Goal: Task Accomplishment & Management: Complete application form

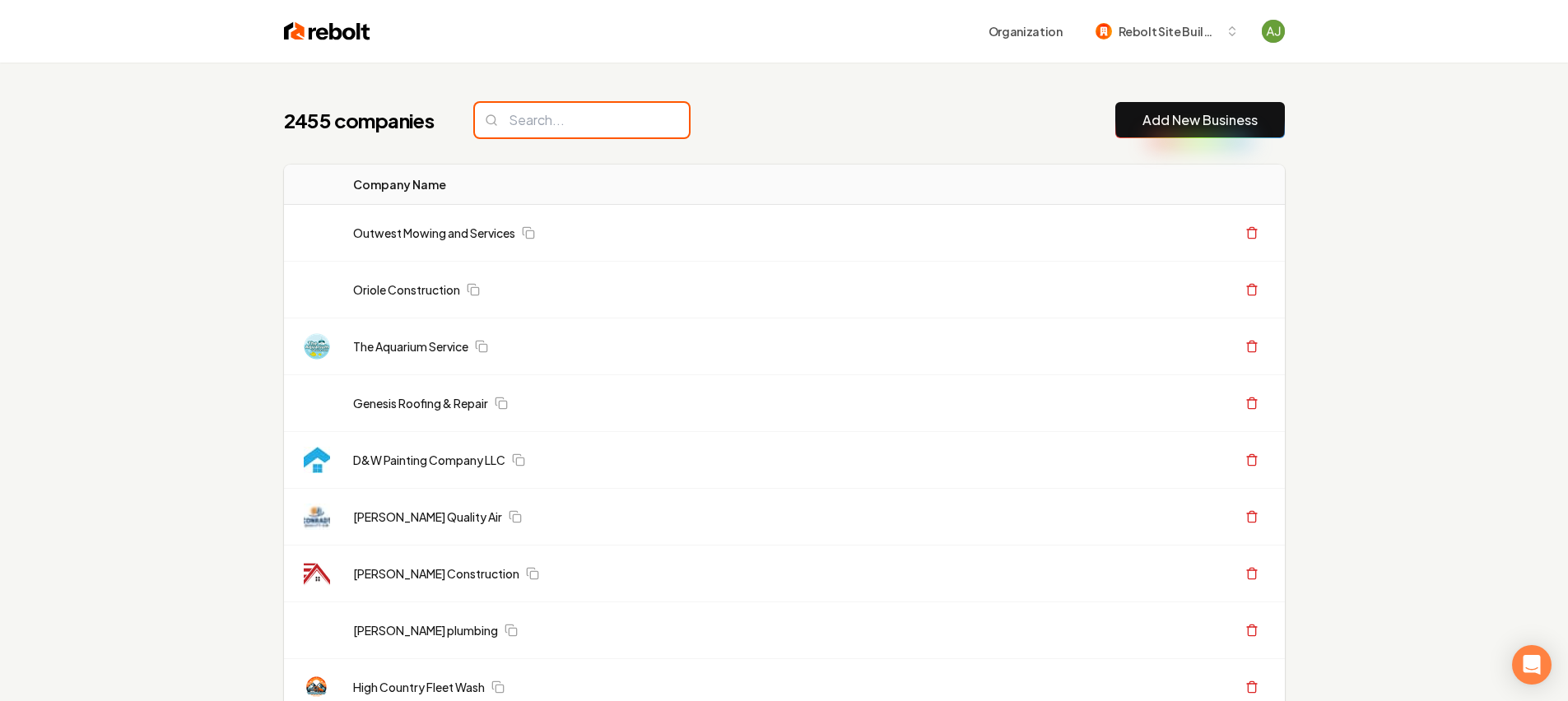
click at [534, 131] on input "search" at bounding box center [582, 120] width 214 height 35
paste input "[URL][DOMAIN_NAME]"
type input "[URL][DOMAIN_NAME]"
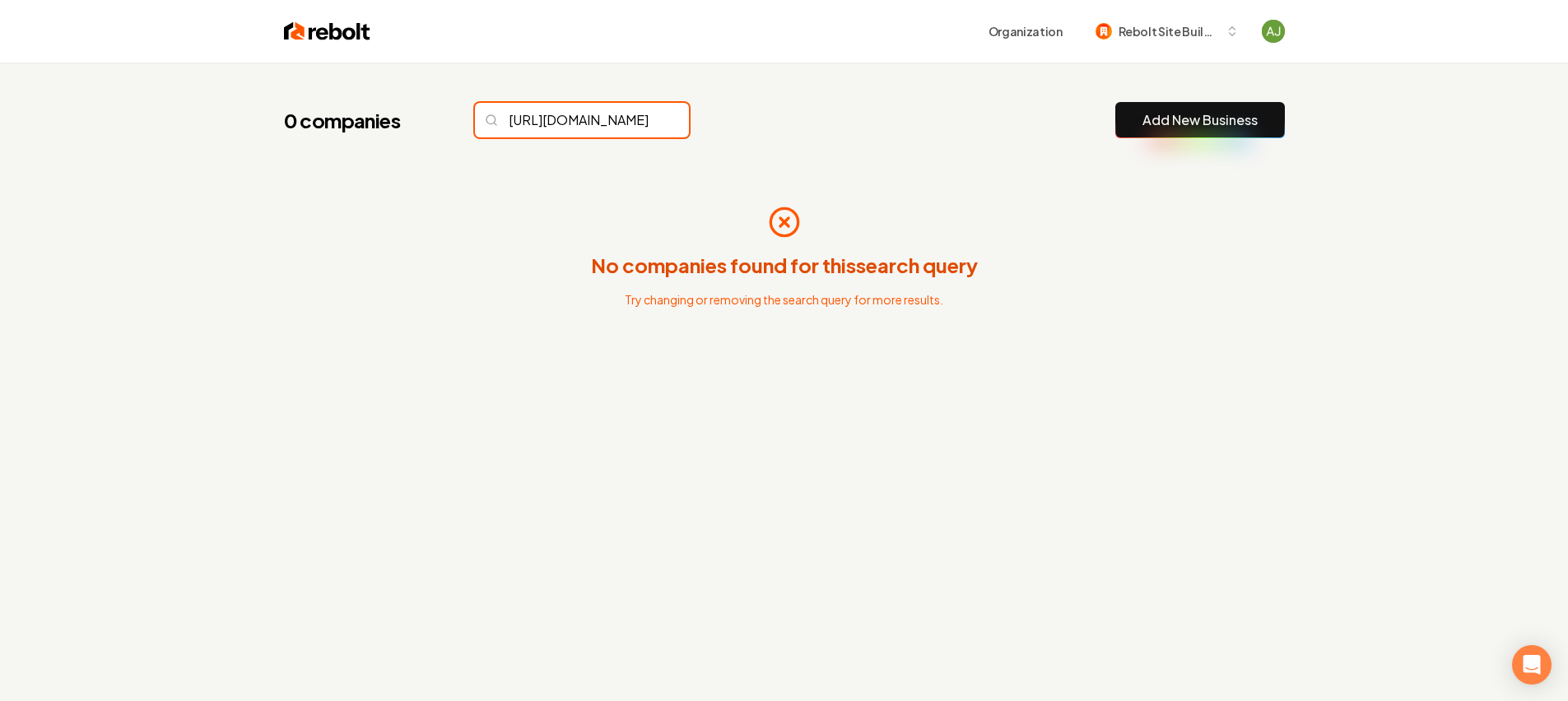
scroll to position [0, 229]
click at [640, 128] on input "[URL][DOMAIN_NAME]" at bounding box center [582, 120] width 214 height 35
click at [641, 120] on input "[URL][DOMAIN_NAME]" at bounding box center [582, 120] width 214 height 35
click at [640, 120] on input "[URL][DOMAIN_NAME]" at bounding box center [582, 120] width 214 height 35
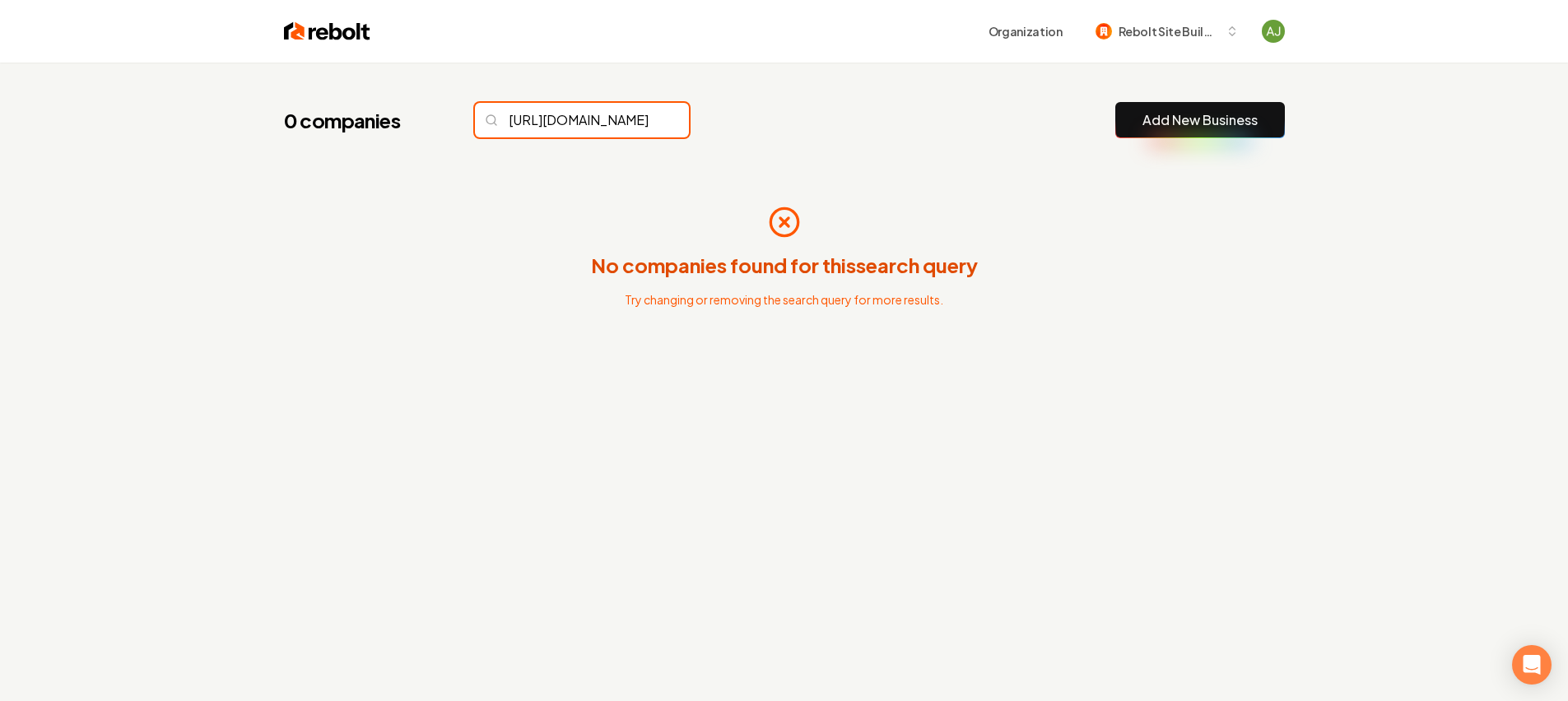
click at [640, 120] on input "[URL][DOMAIN_NAME]" at bounding box center [582, 120] width 214 height 35
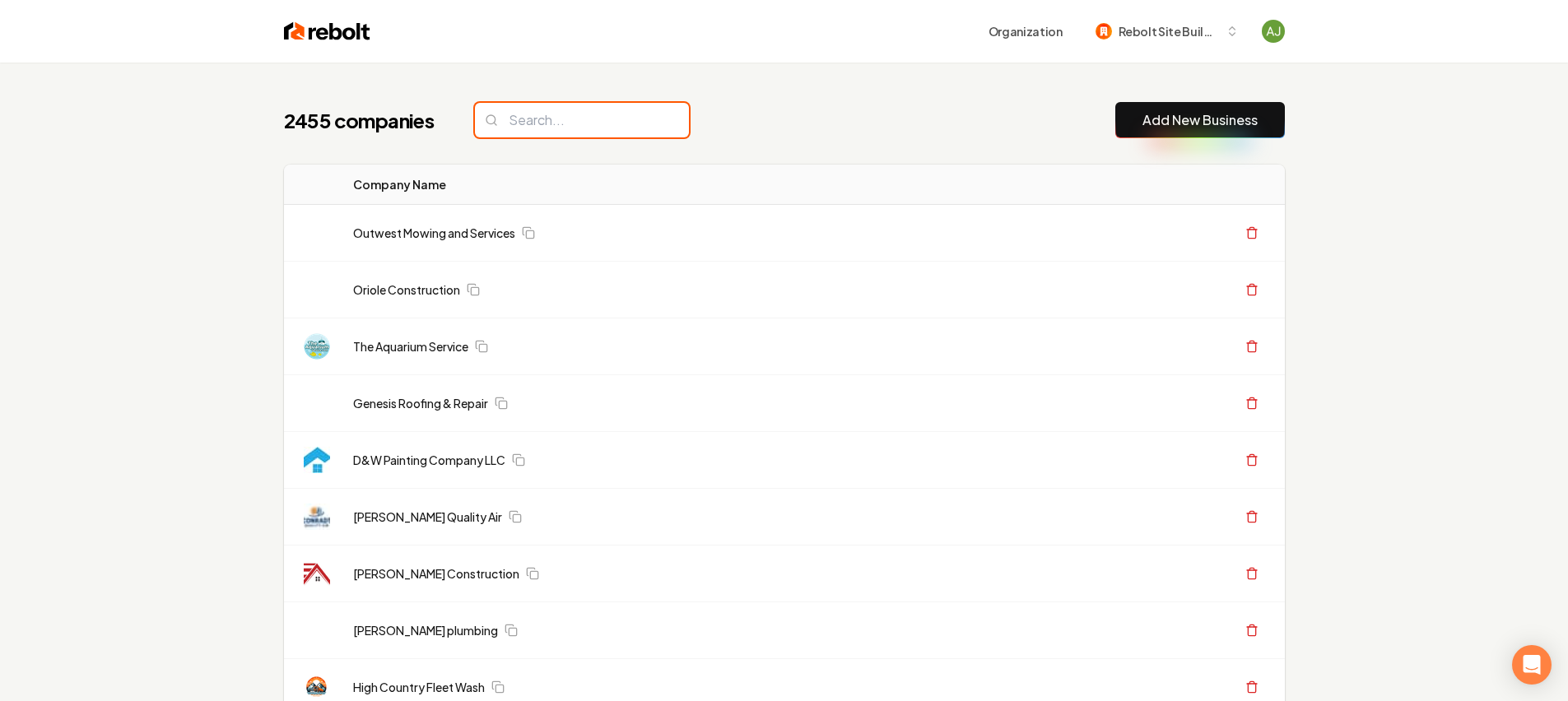
click at [639, 120] on input "search" at bounding box center [582, 120] width 214 height 35
click at [635, 125] on input "search" at bounding box center [582, 120] width 214 height 35
click at [1161, 136] on button "Add New Business" at bounding box center [1200, 120] width 170 height 36
click at [1162, 134] on button "Add New Business" at bounding box center [1200, 120] width 170 height 36
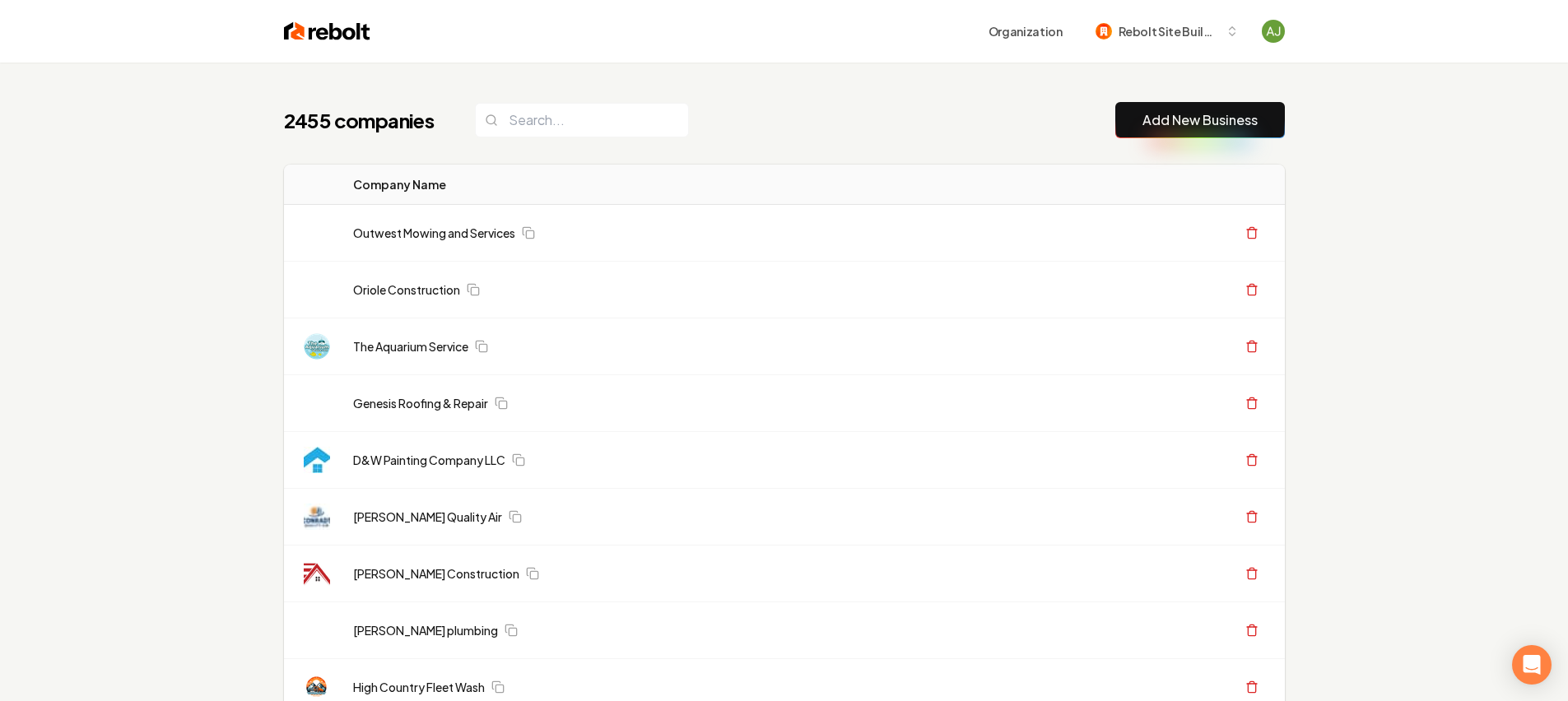
click at [1172, 120] on link "Add New Business" at bounding box center [1200, 121] width 116 height 20
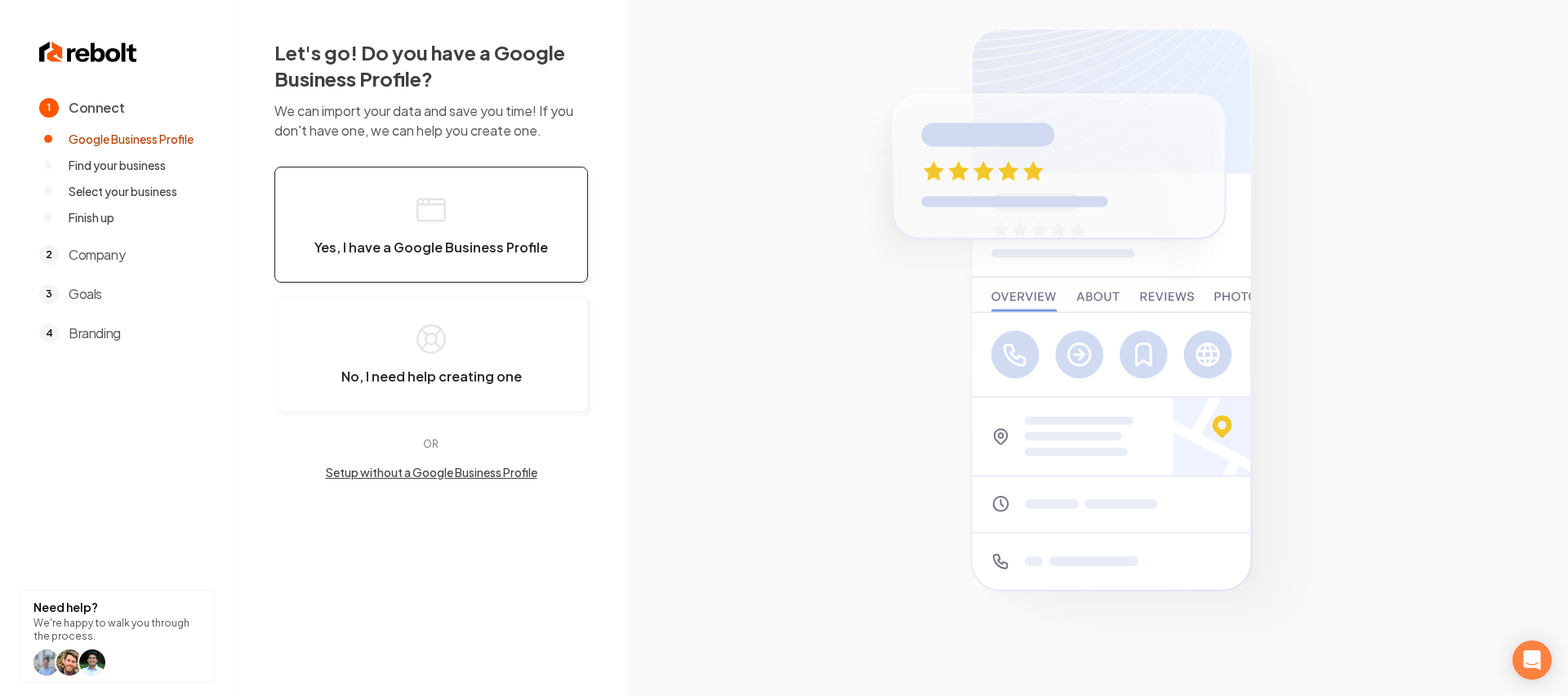
click at [437, 259] on button "Yes, I have a Google Business Profile" at bounding box center [431, 224] width 314 height 116
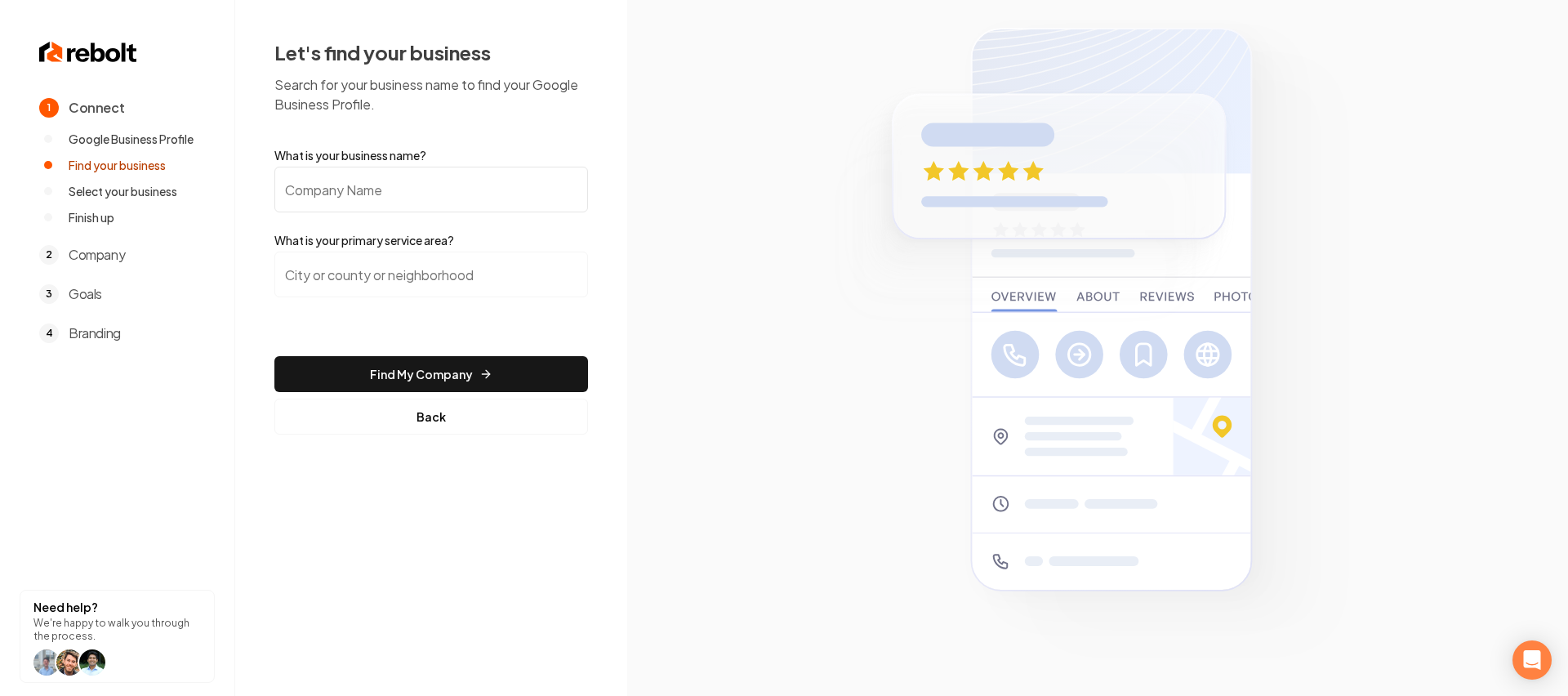
click at [390, 186] on input "What is your business name?" at bounding box center [431, 189] width 314 height 46
click at [391, 268] on input "search" at bounding box center [431, 274] width 314 height 46
click at [370, 191] on input "What is your business name?" at bounding box center [431, 189] width 314 height 46
click at [331, 187] on input "Good 2Go" at bounding box center [431, 189] width 314 height 46
click at [360, 192] on input "Good 2 Go" at bounding box center [431, 189] width 314 height 46
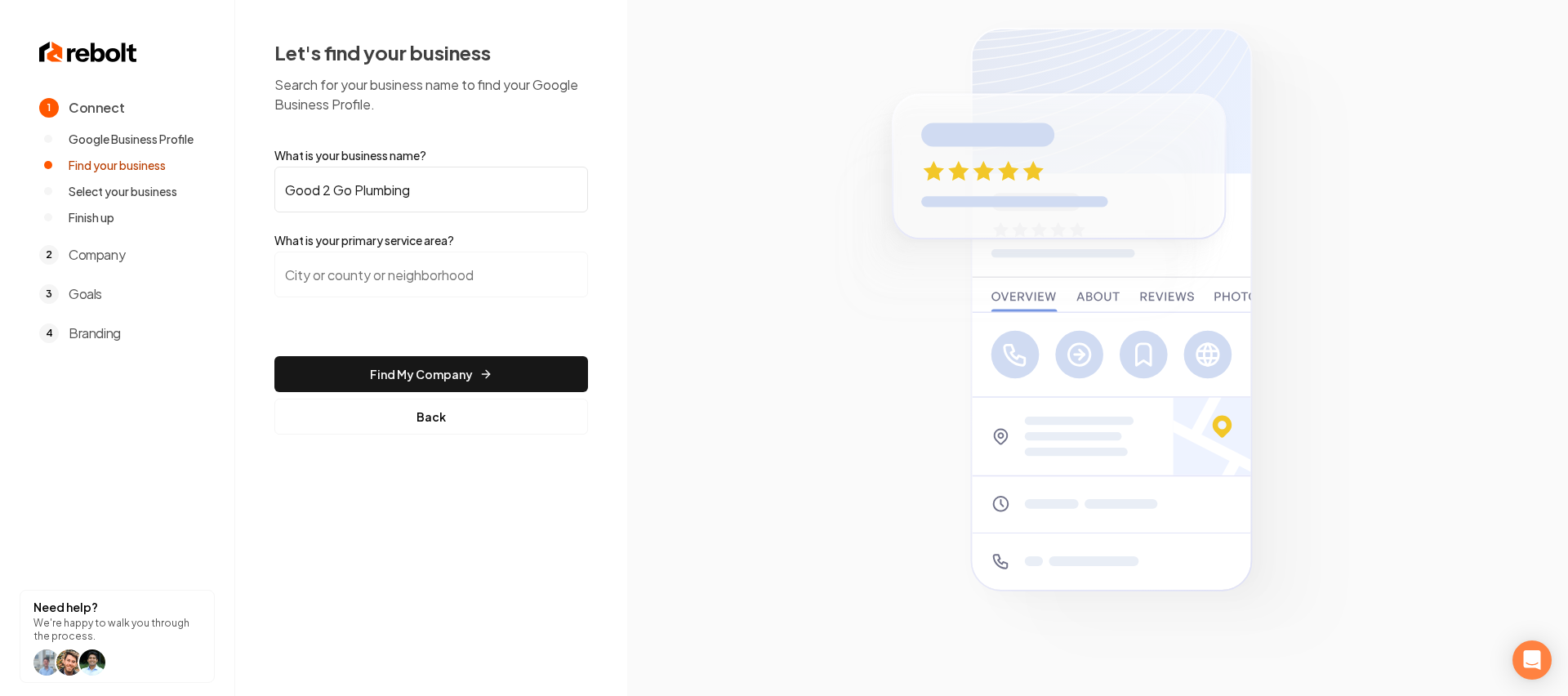
type input "Good 2 Go Plumbing"
click at [371, 270] on input "search" at bounding box center [431, 274] width 314 height 46
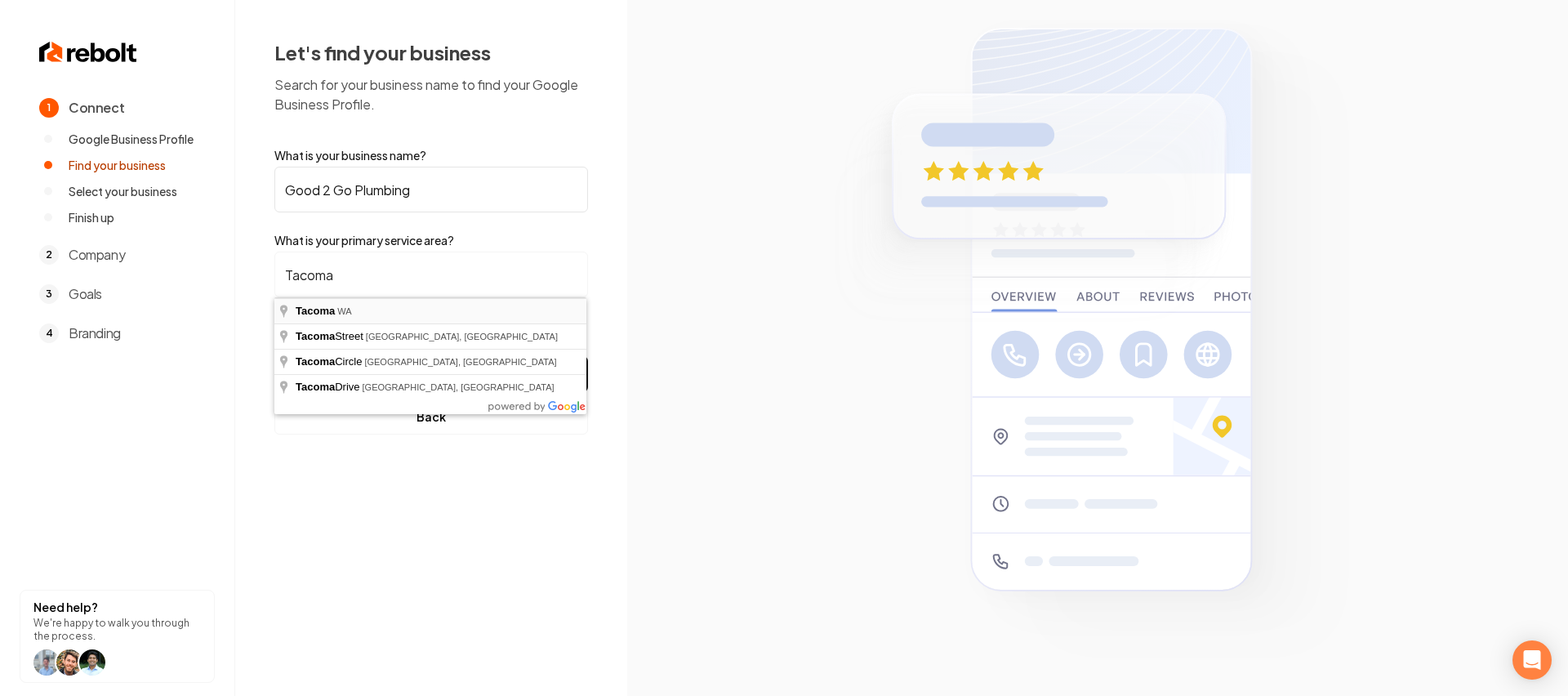
type input "Tacoma, [GEOGRAPHIC_DATA]"
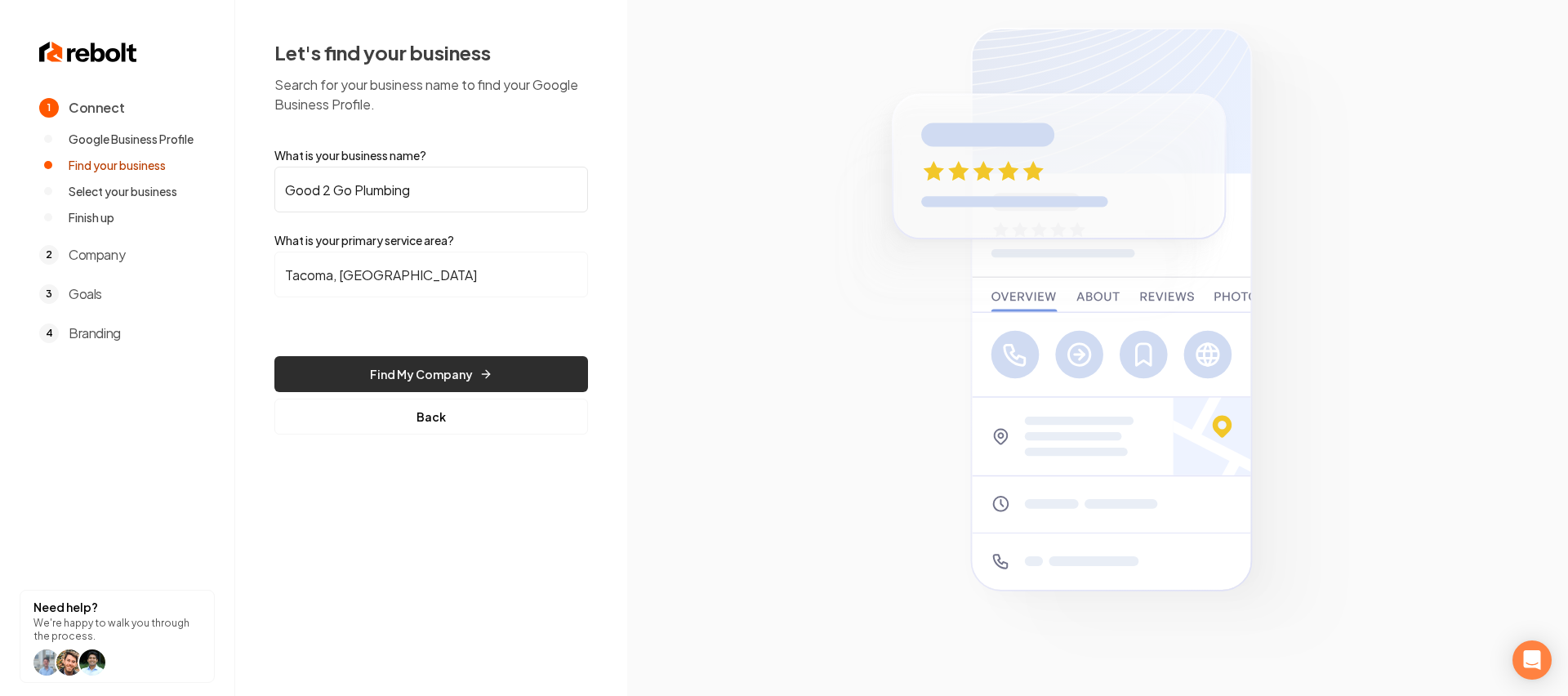
click at [451, 367] on button "Find My Company" at bounding box center [431, 374] width 314 height 36
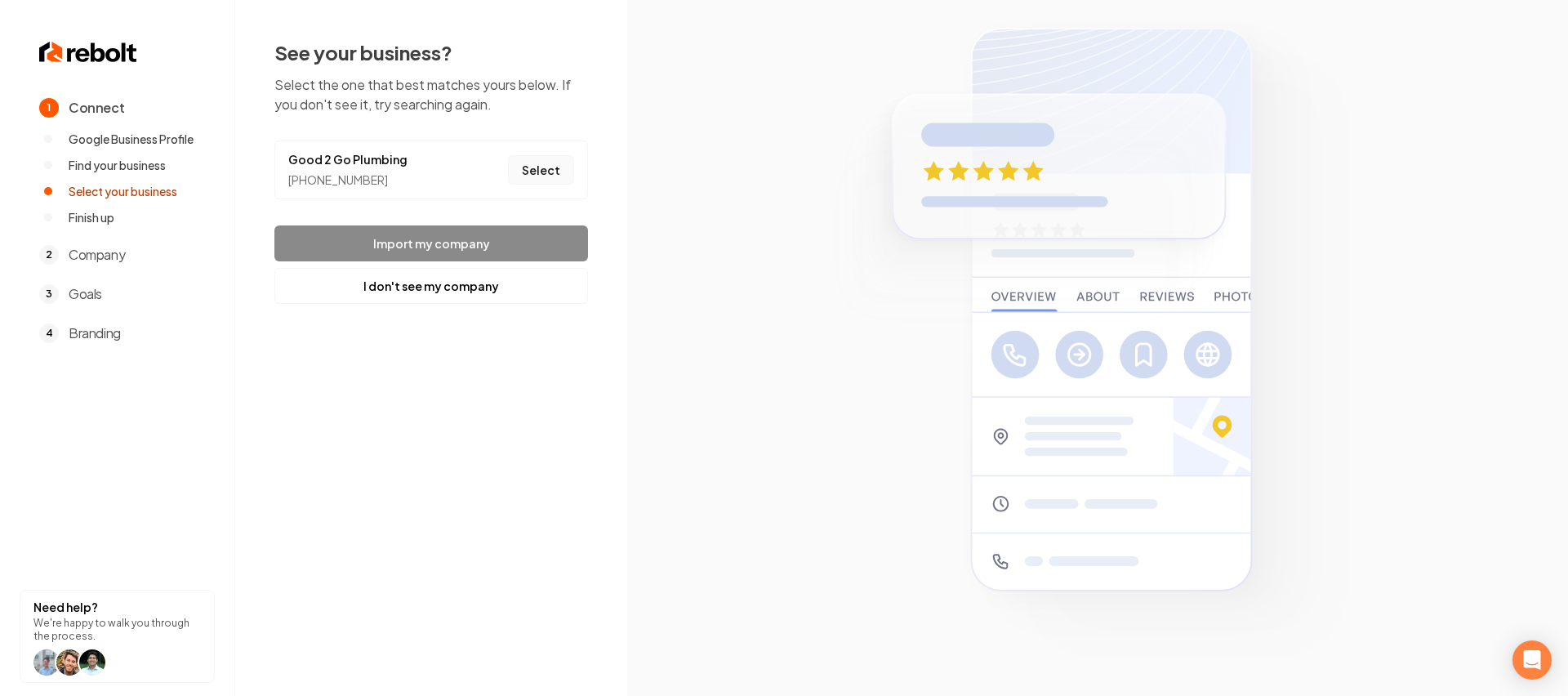
click at [550, 163] on button "Select" at bounding box center [540, 170] width 66 height 30
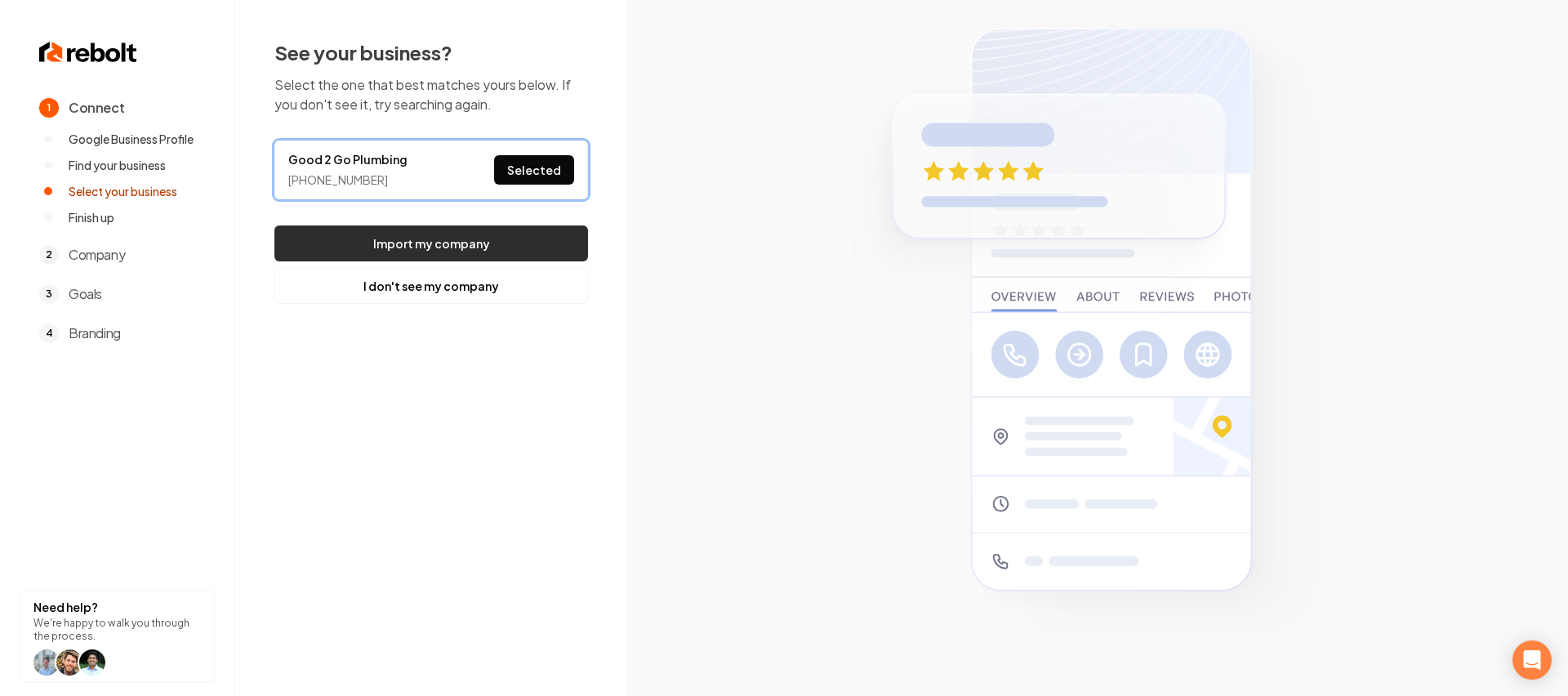
click at [479, 241] on button "Import my company" at bounding box center [431, 244] width 314 height 36
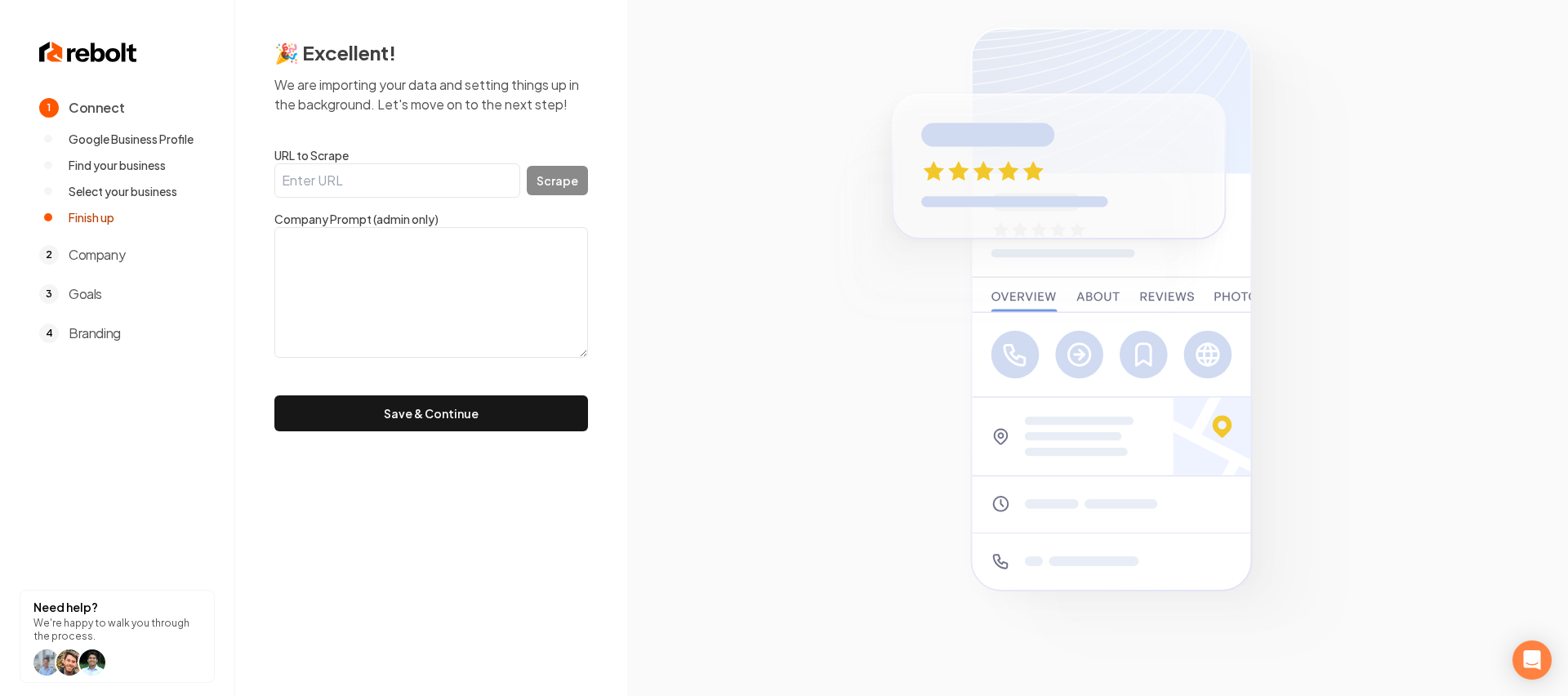
click at [414, 188] on input "URL to Scrape" at bounding box center [397, 180] width 245 height 35
paste input "[URL][DOMAIN_NAME]"
type input "[URL][DOMAIN_NAME]"
click at [274, 395] on button "Save & Continue" at bounding box center [431, 413] width 314 height 36
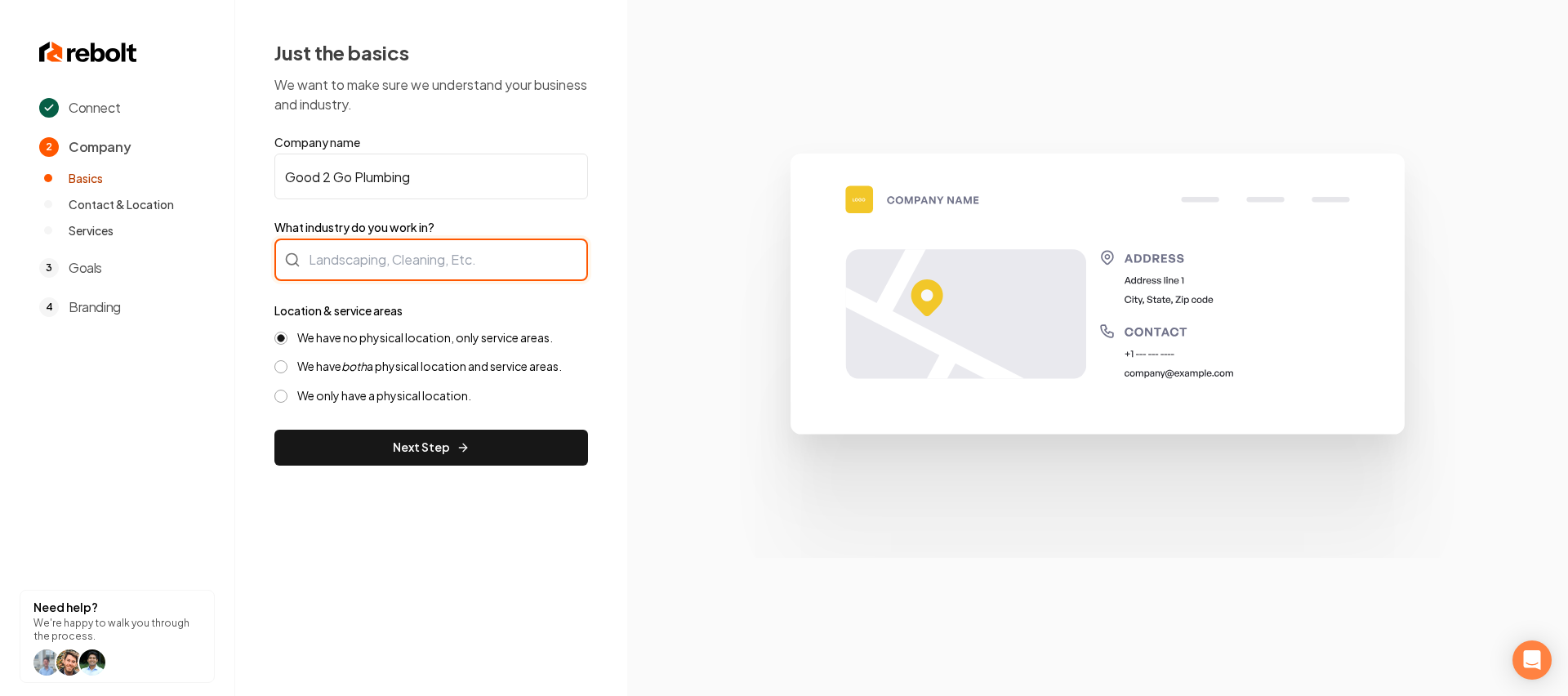
click at [388, 264] on div at bounding box center [431, 259] width 314 height 43
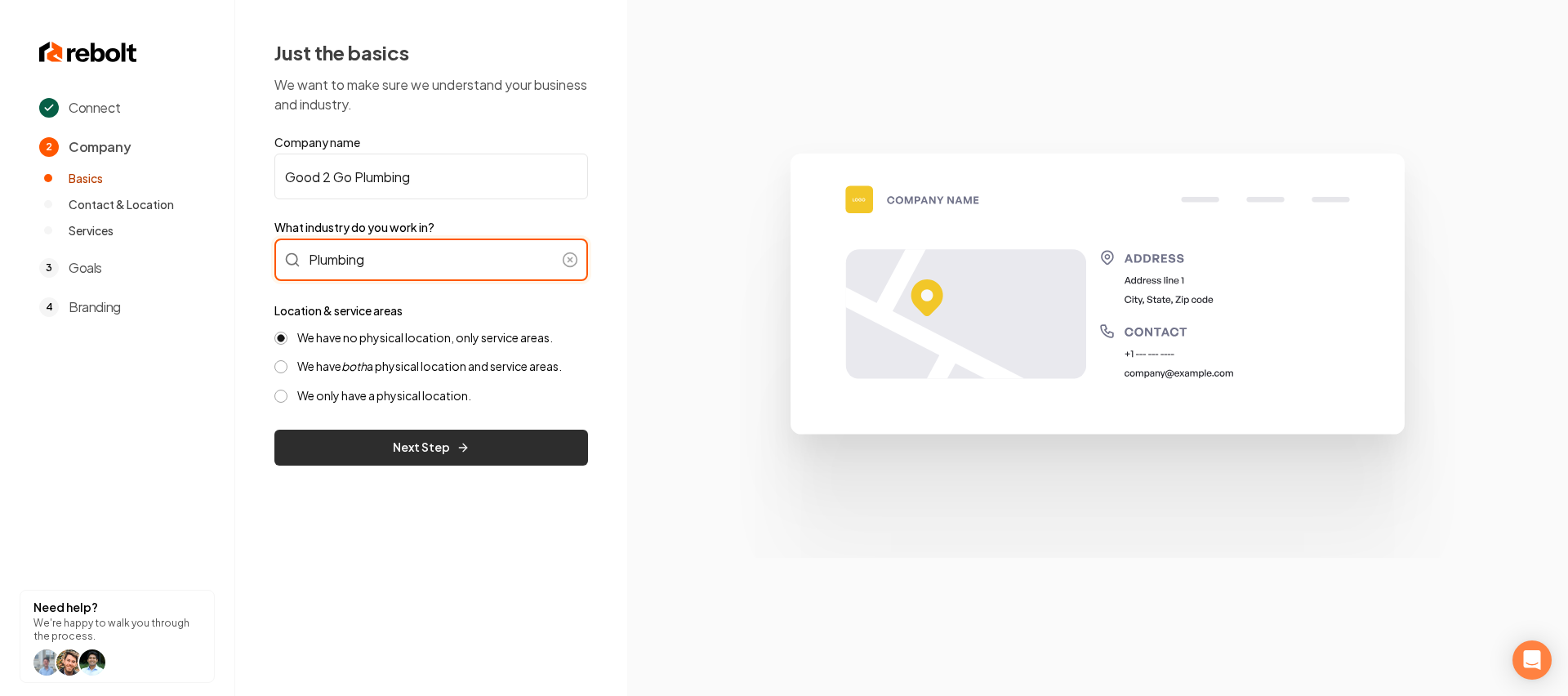
type input "Plumbing"
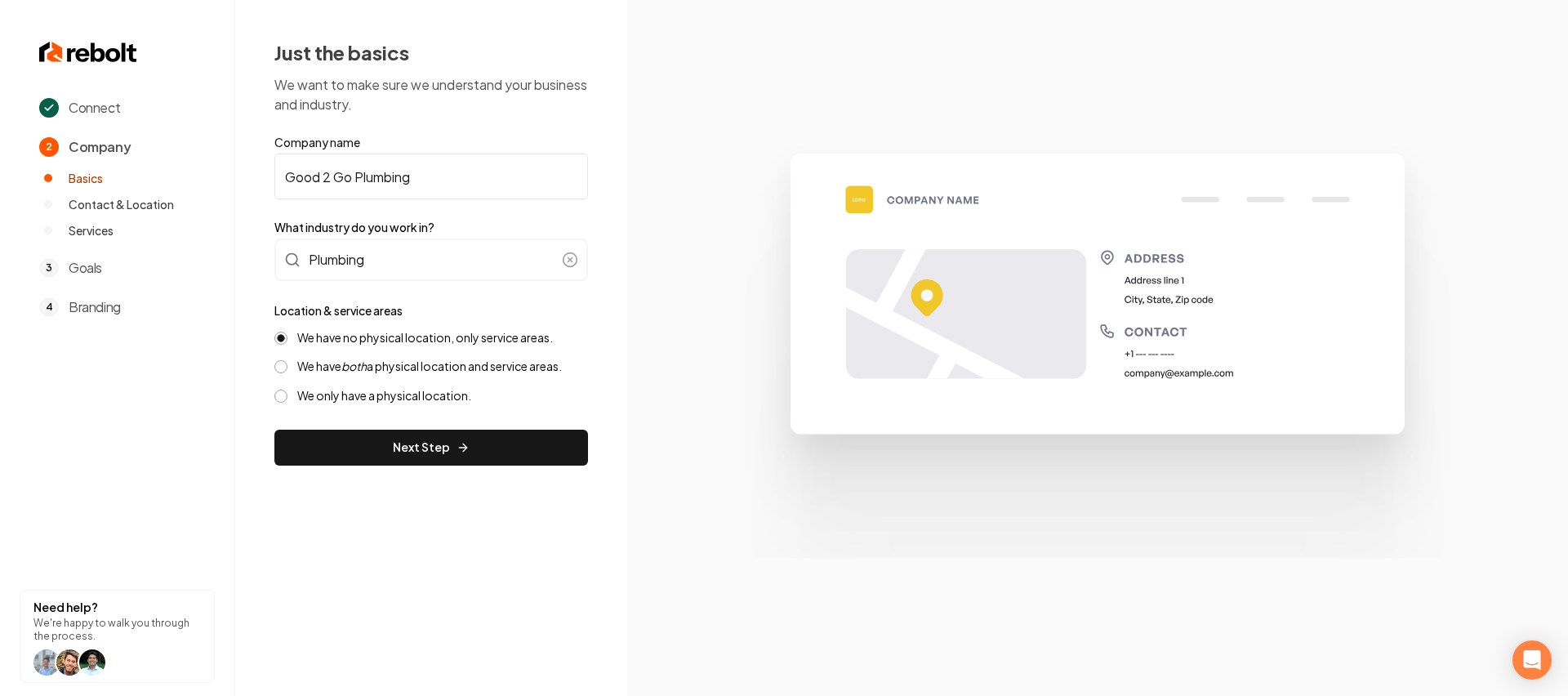
click at [406, 460] on button "Next Step" at bounding box center [431, 447] width 314 height 36
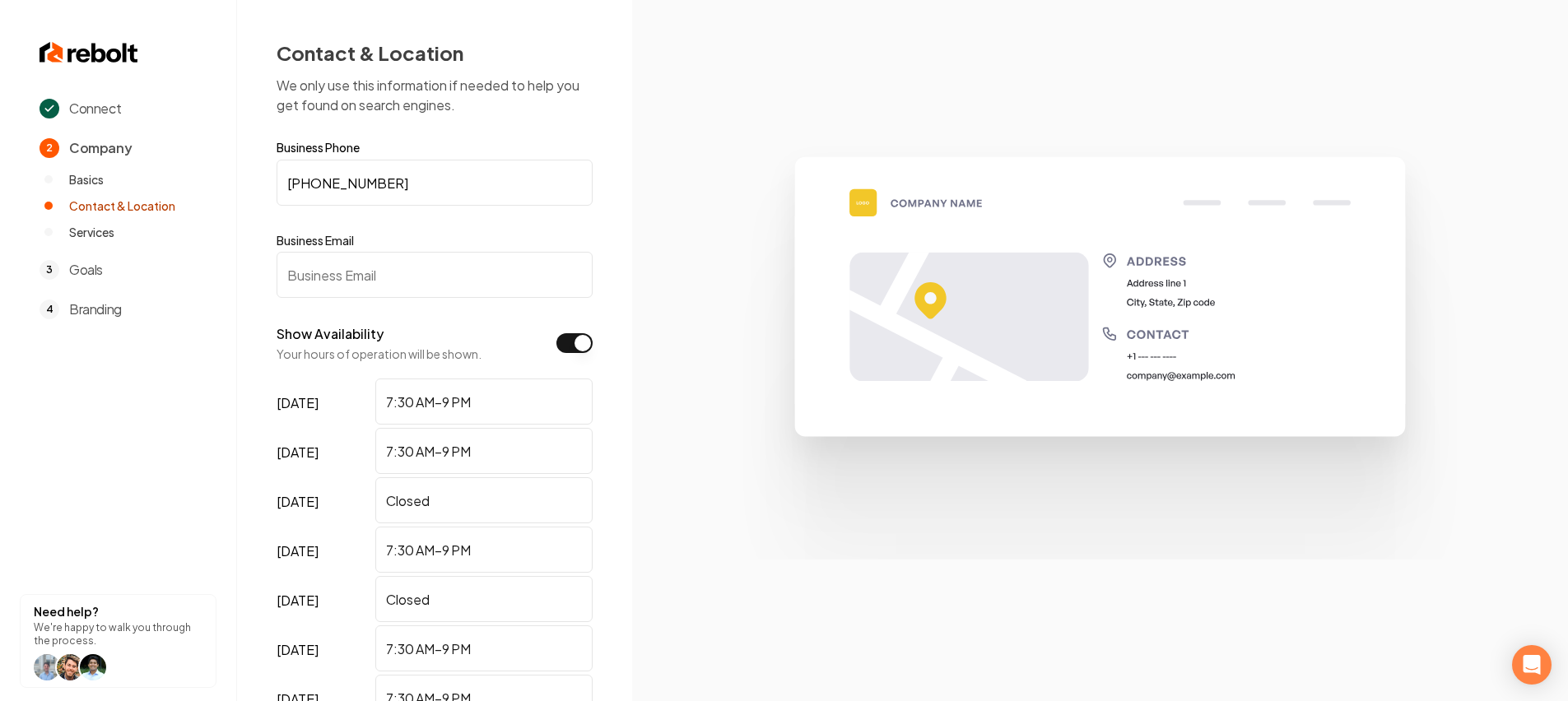
click at [449, 281] on input "Business Email" at bounding box center [434, 275] width 316 height 46
type input "[EMAIL_ADDRESS][DOMAIN_NAME]"
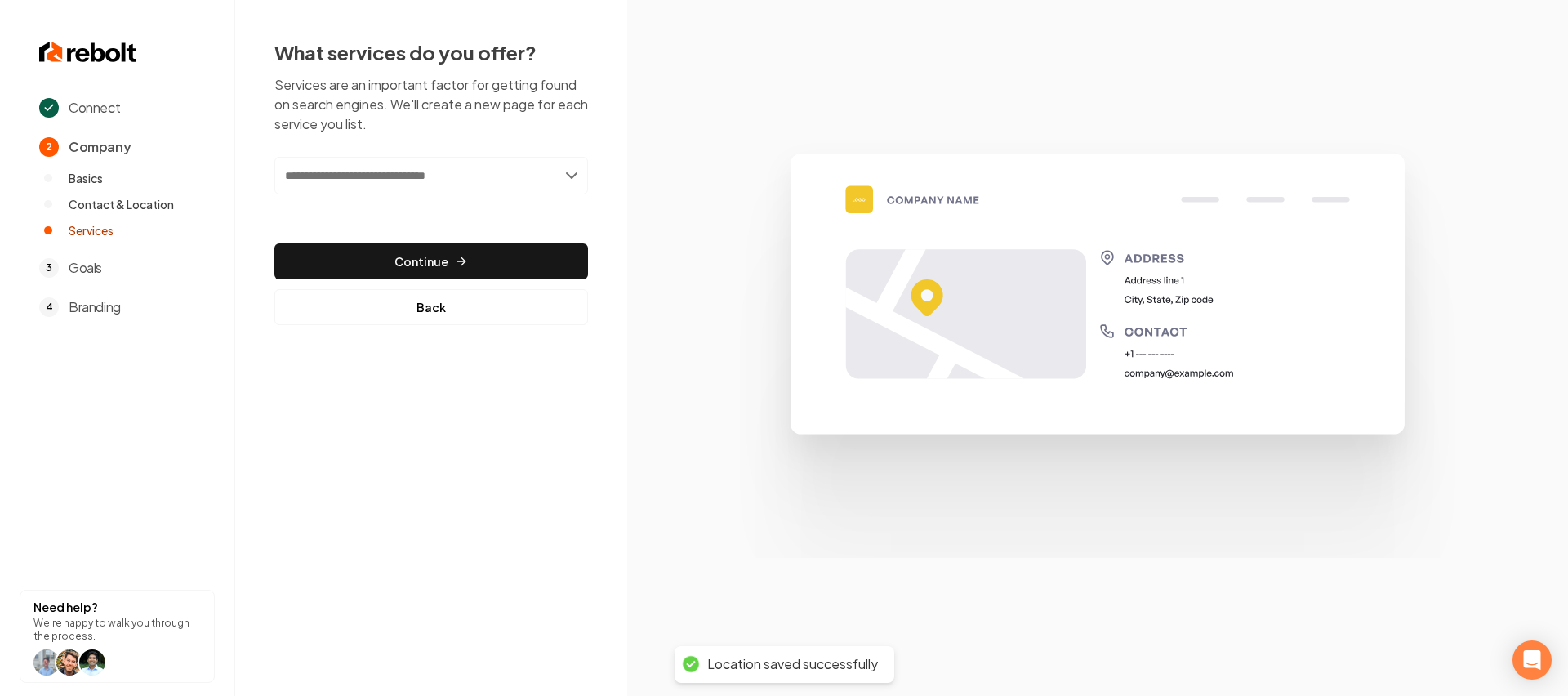
click at [460, 184] on input "text" at bounding box center [431, 175] width 314 height 38
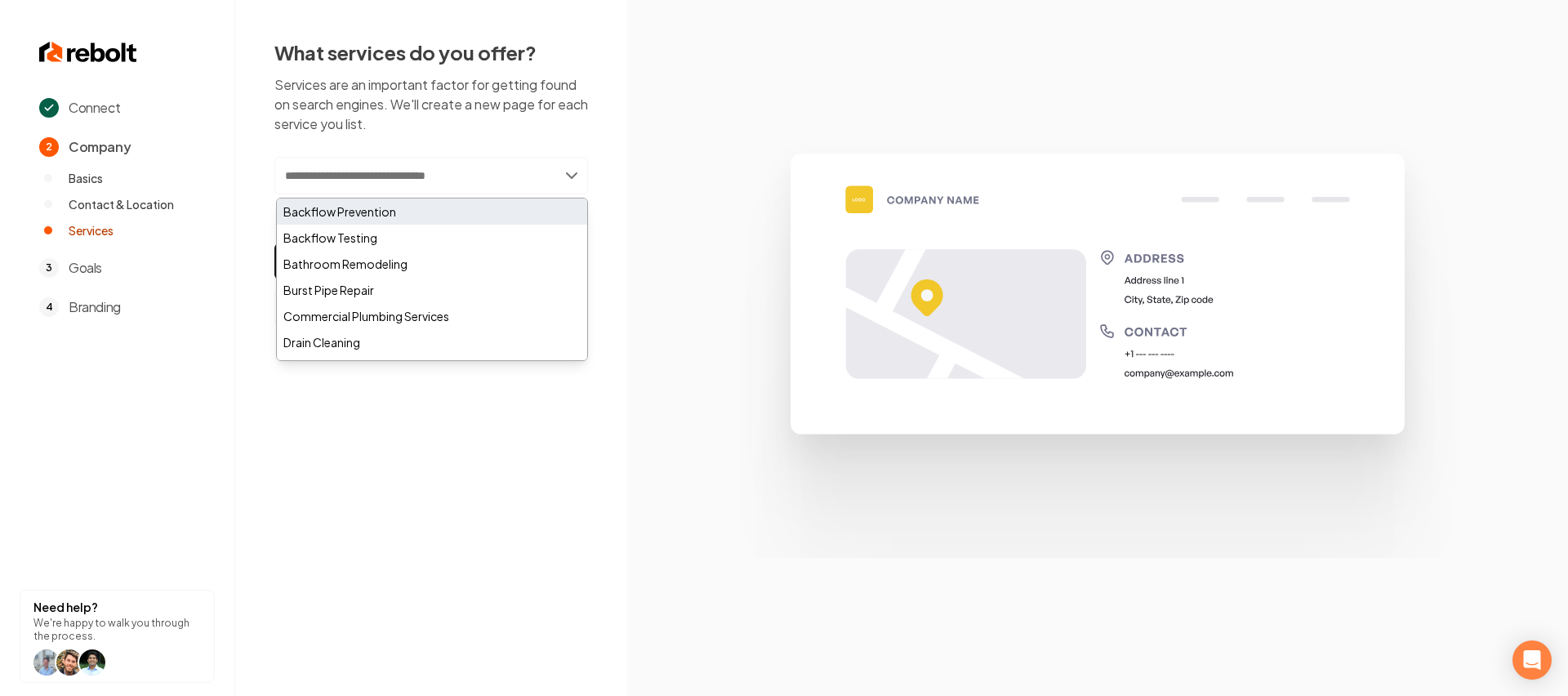
click at [395, 224] on div "Backflow Prevention" at bounding box center [433, 212] width 311 height 26
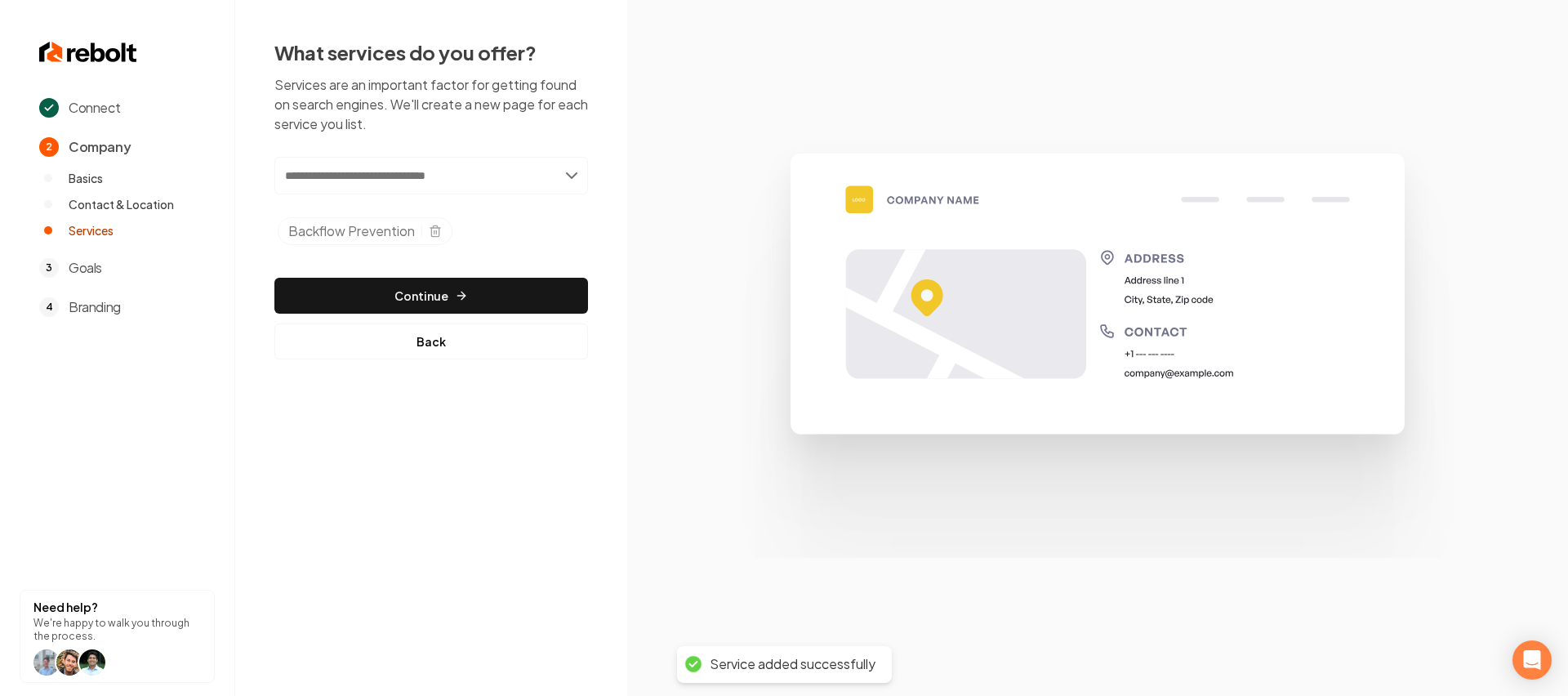
click at [403, 174] on input "text" at bounding box center [431, 175] width 314 height 38
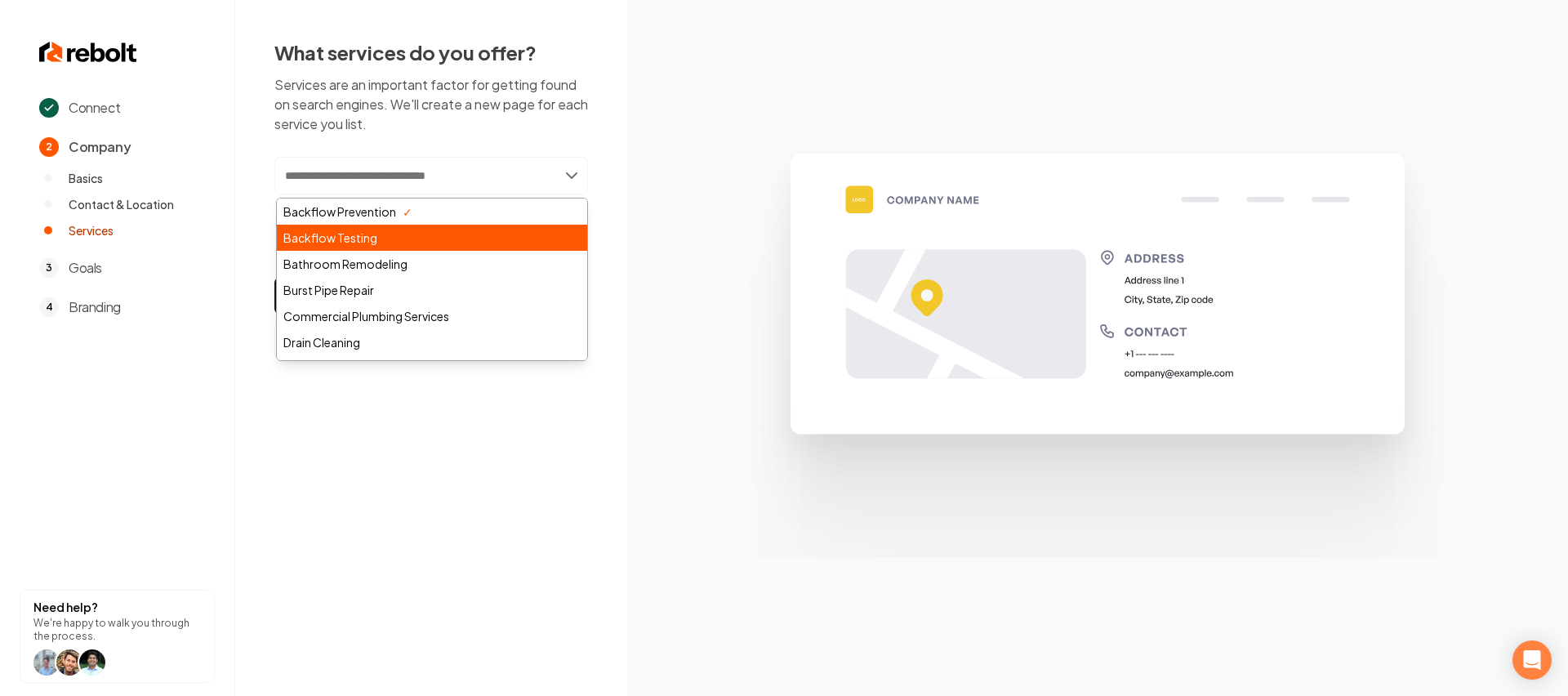
click at [376, 240] on div "Backflow Testing" at bounding box center [433, 238] width 311 height 26
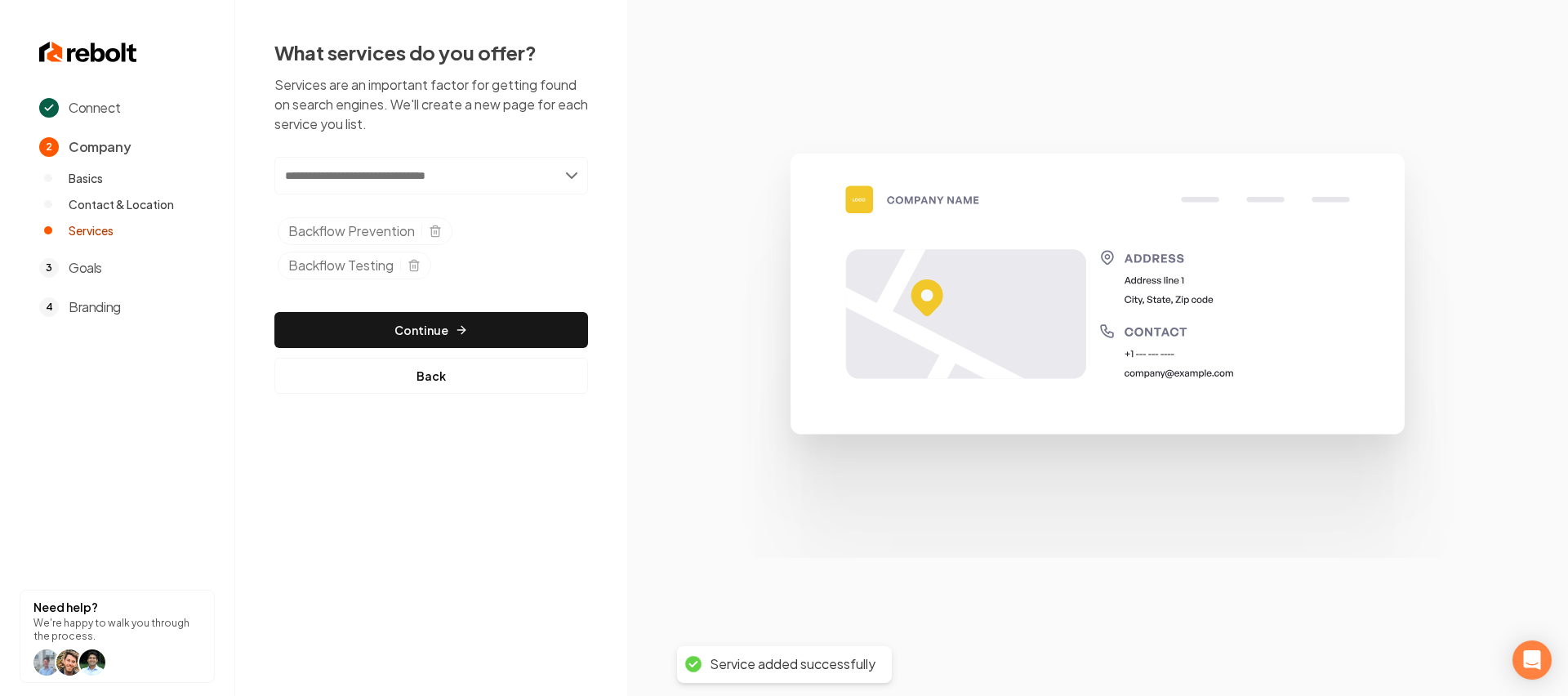
click at [413, 183] on input "text" at bounding box center [431, 175] width 314 height 38
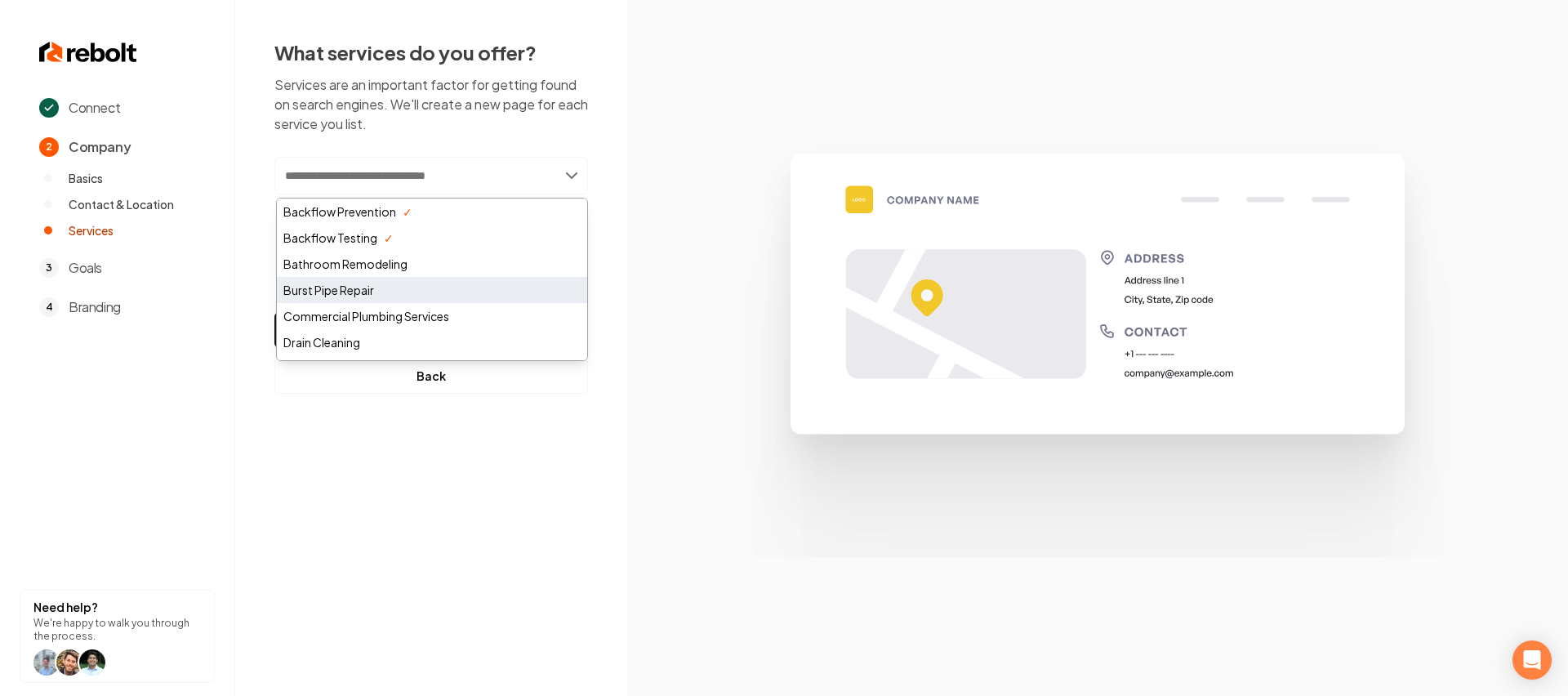
click at [384, 285] on div "Burst Pipe Repair" at bounding box center [433, 290] width 311 height 26
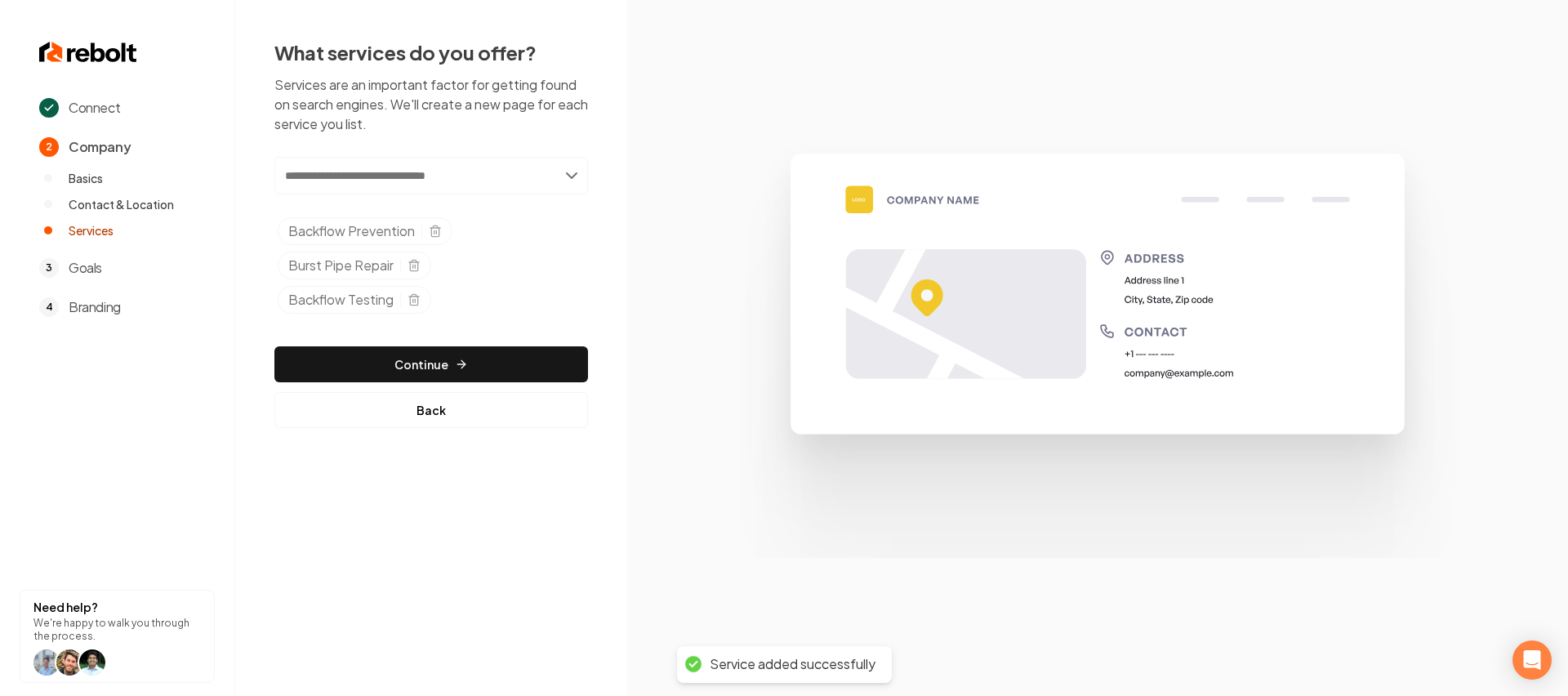
click at [412, 185] on input "text" at bounding box center [431, 175] width 314 height 38
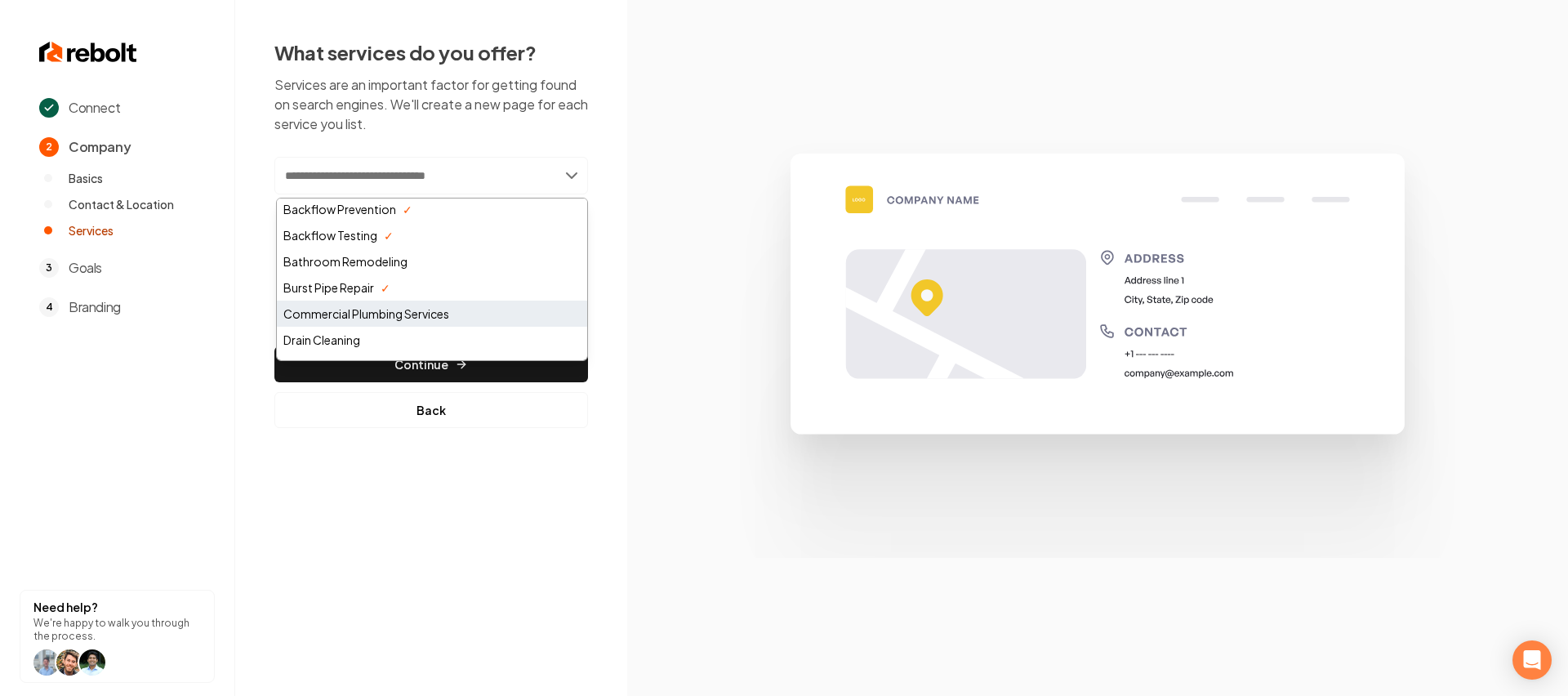
scroll to position [3, 0]
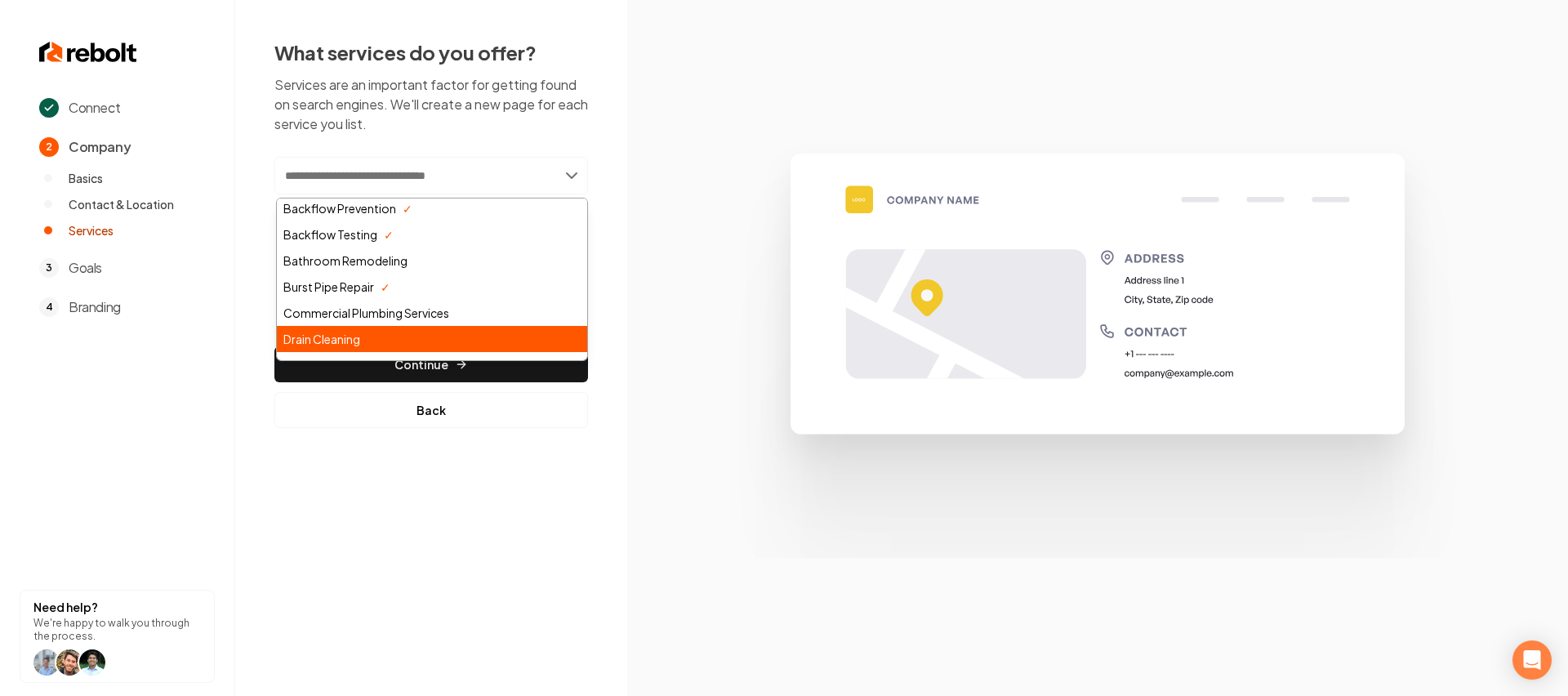
click at [358, 333] on div "Drain Cleaning" at bounding box center [433, 339] width 311 height 26
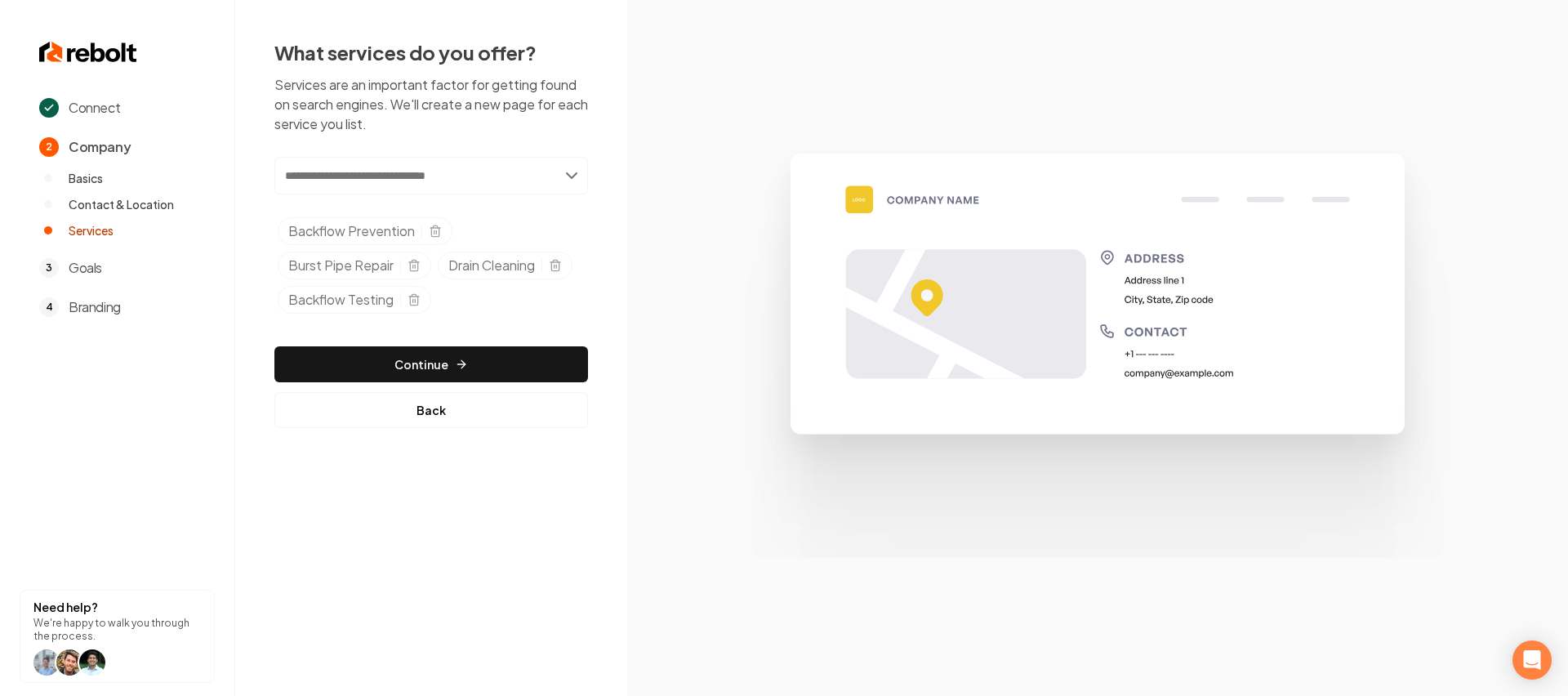
click at [400, 189] on input "text" at bounding box center [431, 175] width 314 height 38
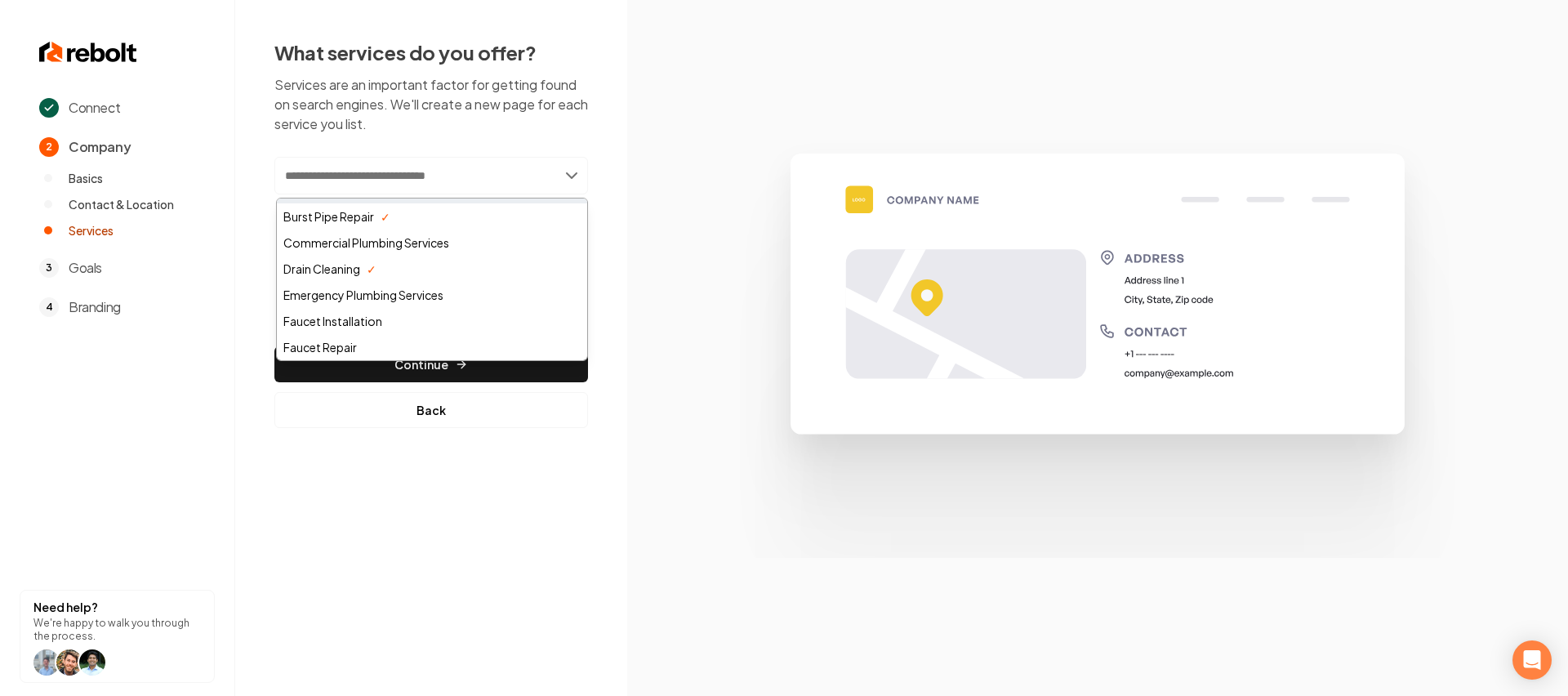
scroll to position [113, 0]
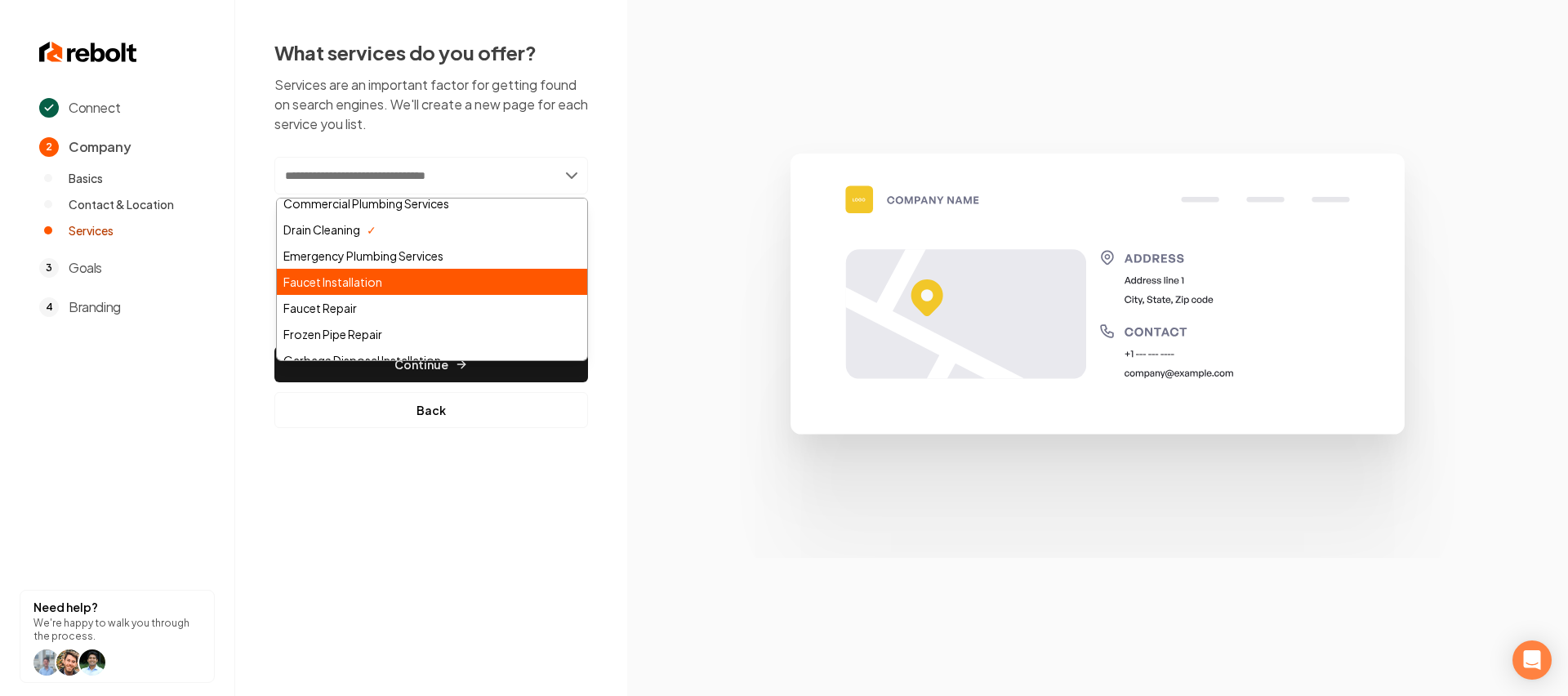
click at [361, 284] on div "Faucet Installation" at bounding box center [433, 281] width 311 height 26
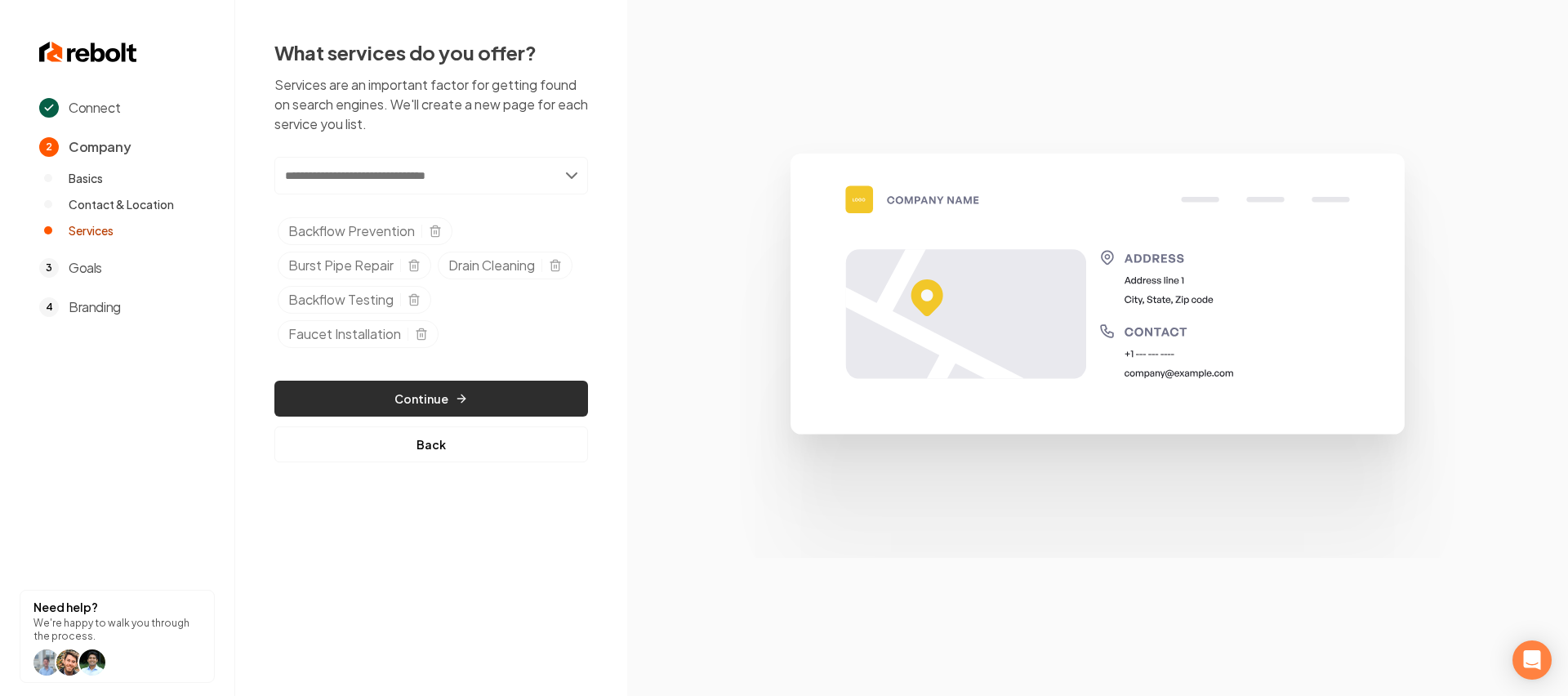
click at [435, 403] on button "Continue" at bounding box center [431, 399] width 314 height 36
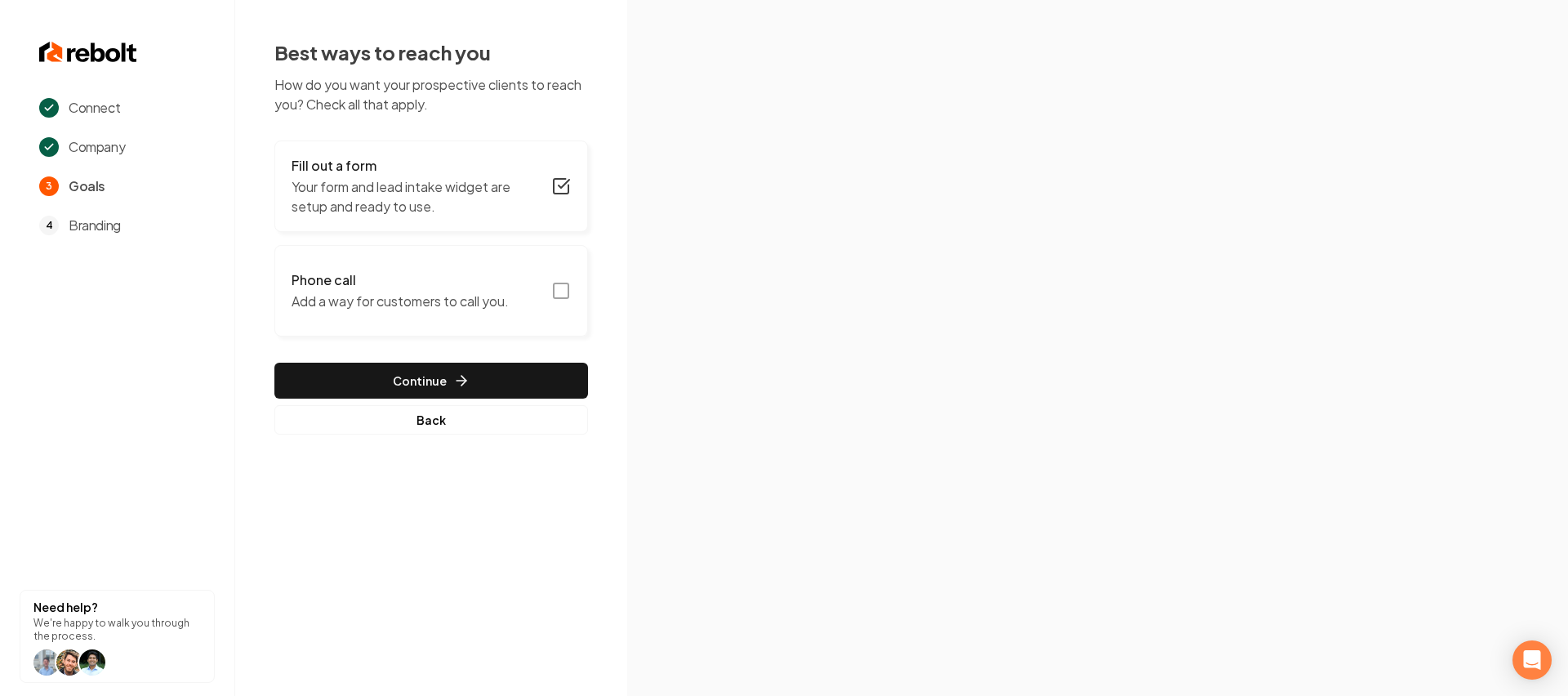
click at [554, 284] on rect "button" at bounding box center [561, 290] width 15 height 15
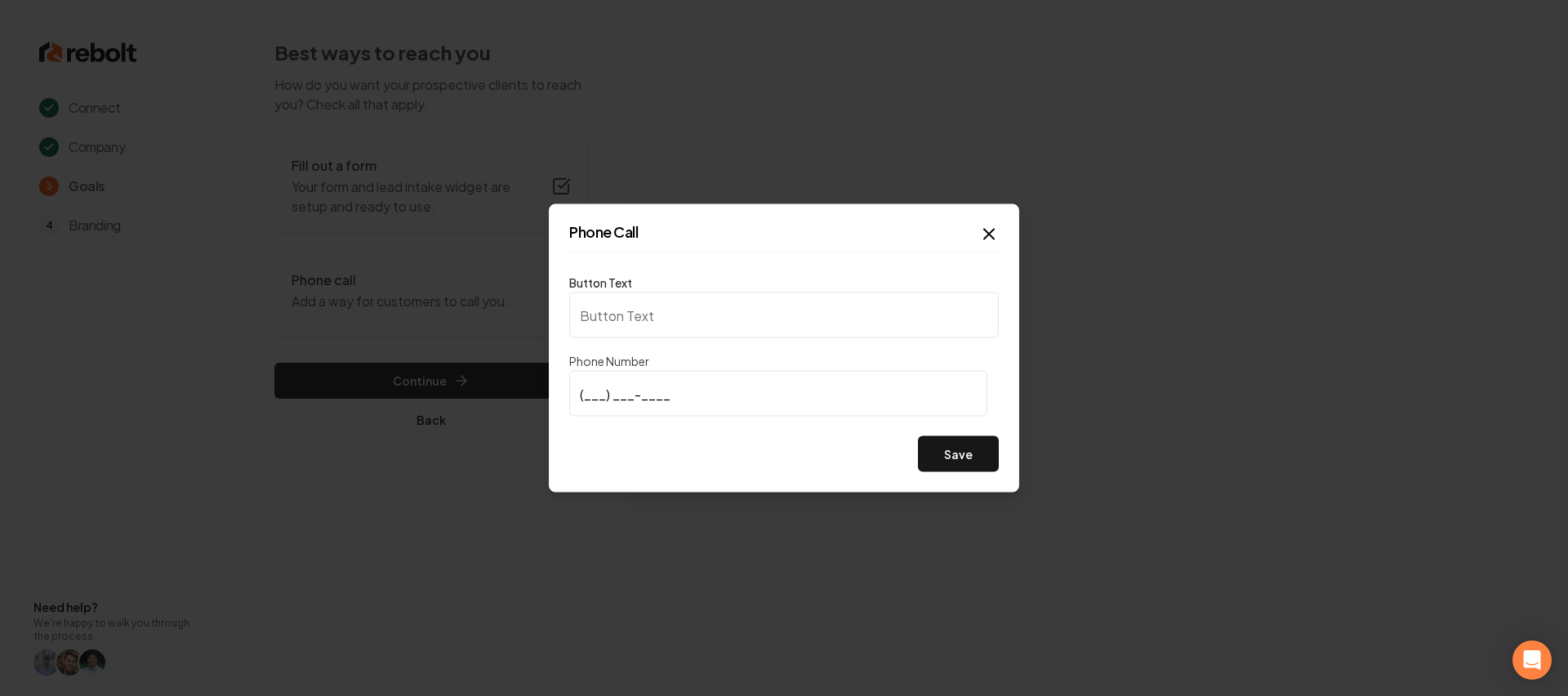
type input "Call us"
type input "[PHONE_NUMBER]"
click at [976, 446] on button "Save" at bounding box center [959, 454] width 81 height 36
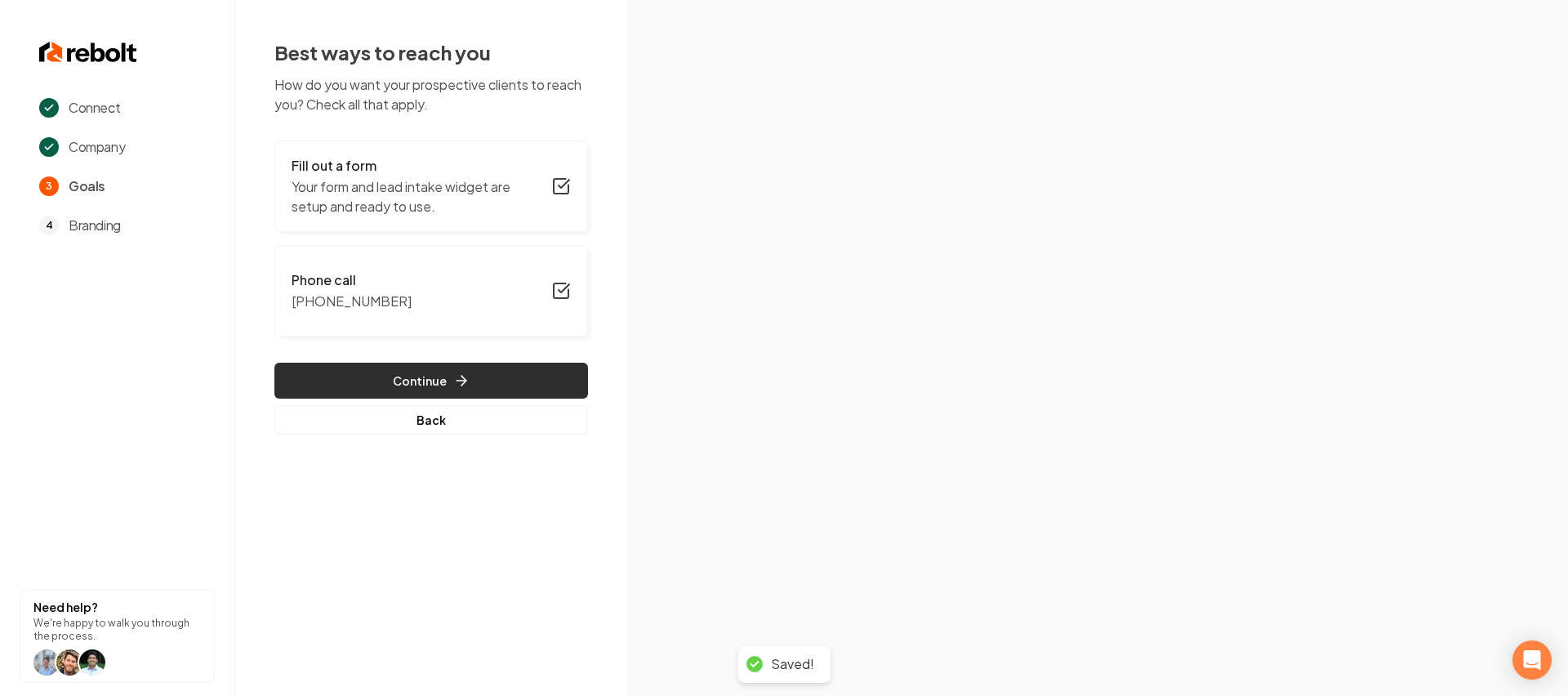
click at [483, 363] on button "Continue" at bounding box center [431, 380] width 314 height 36
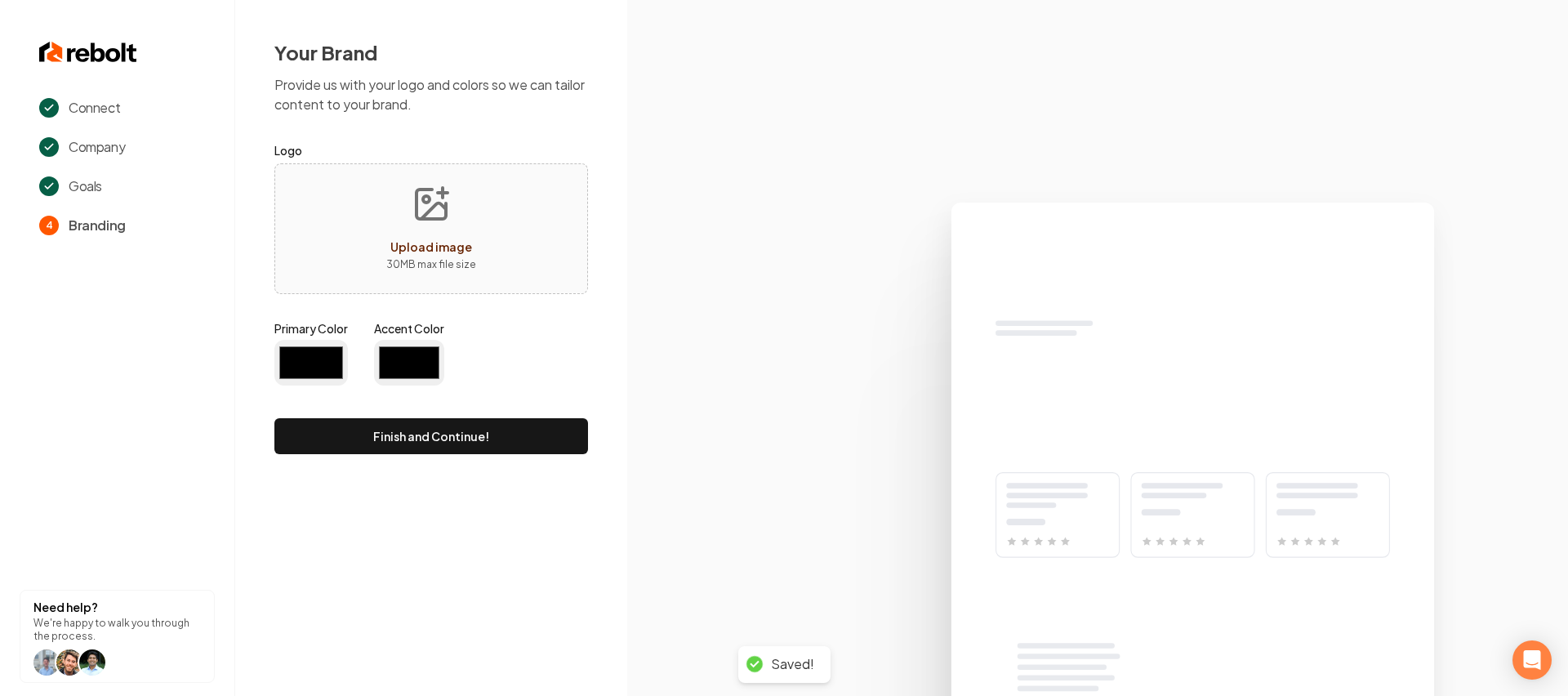
type input "#194d33"
type input "#70be00"
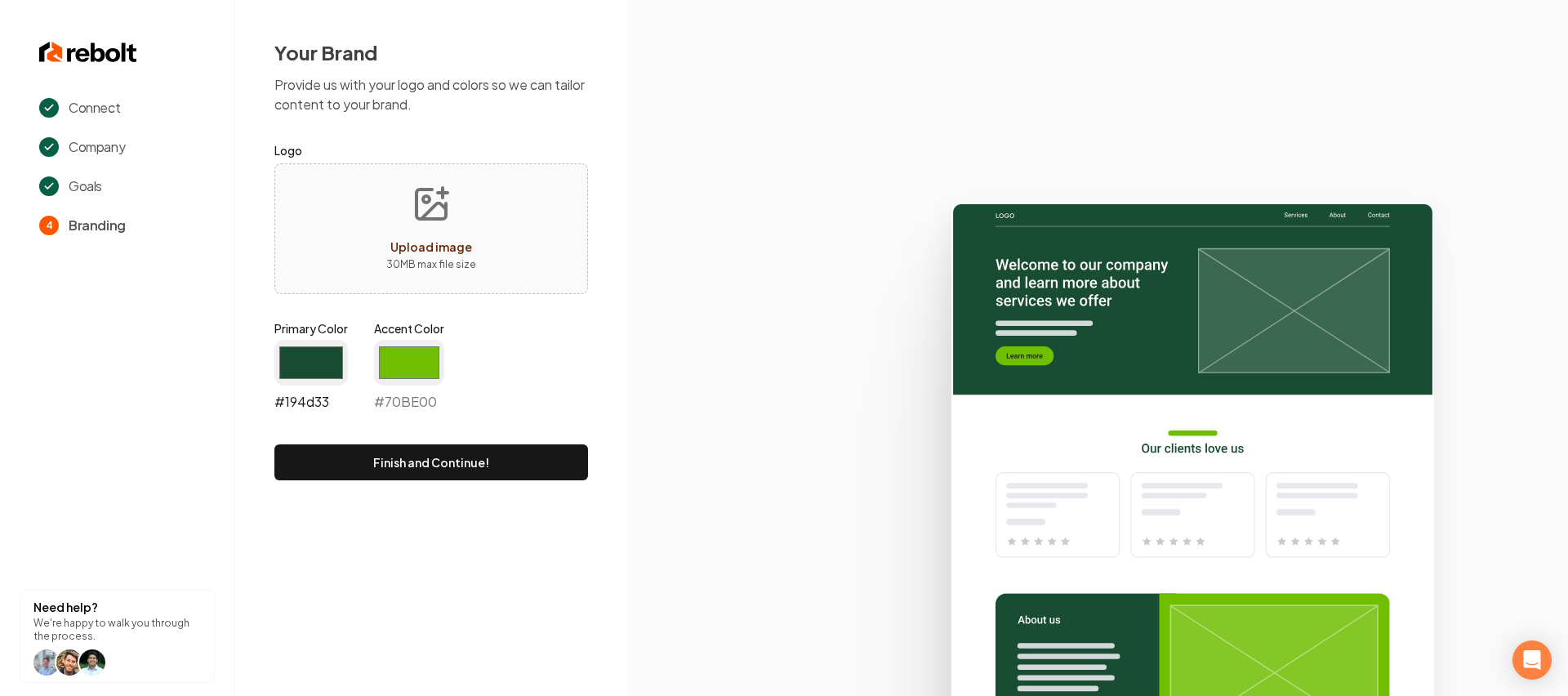
click at [302, 360] on input "#194d33" at bounding box center [311, 362] width 73 height 46
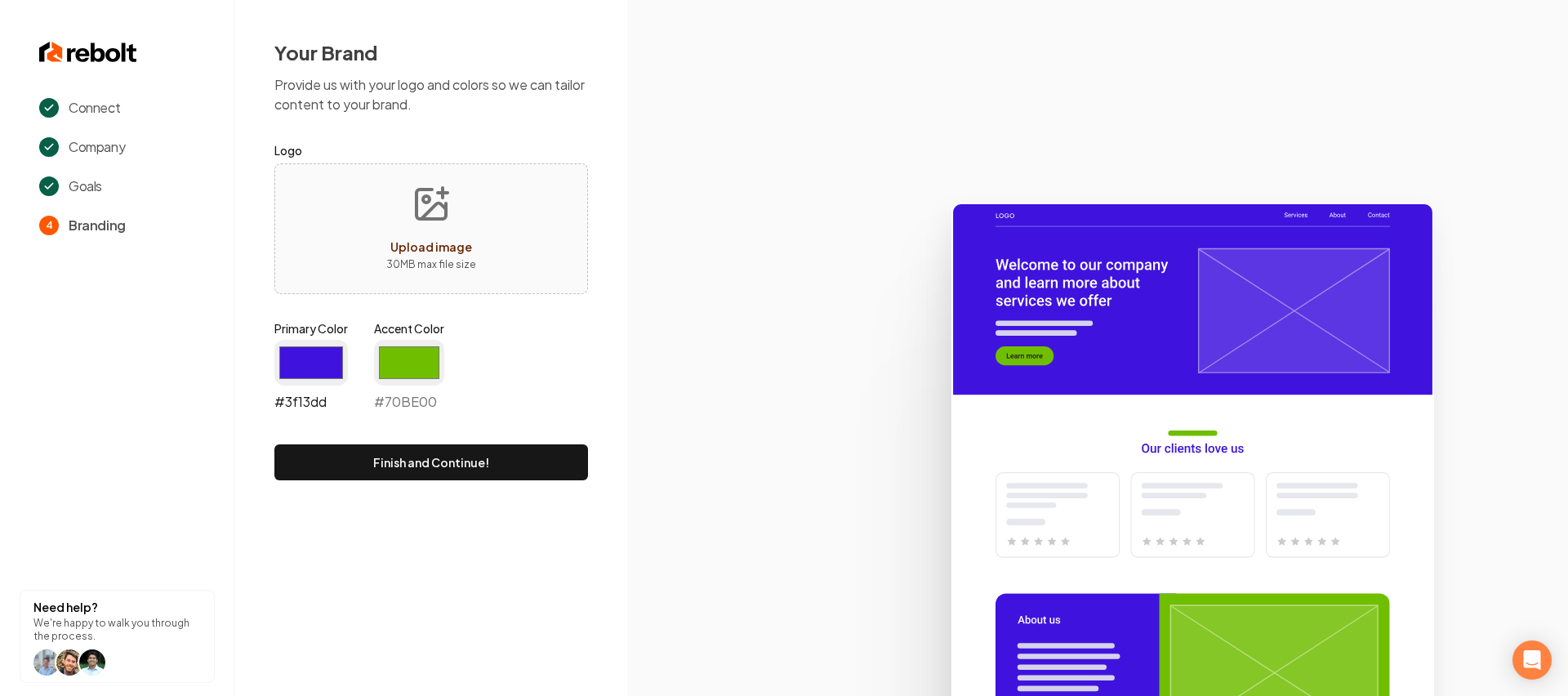
type input "#3f13dd"
click at [428, 361] on input "#70be00" at bounding box center [409, 362] width 70 height 46
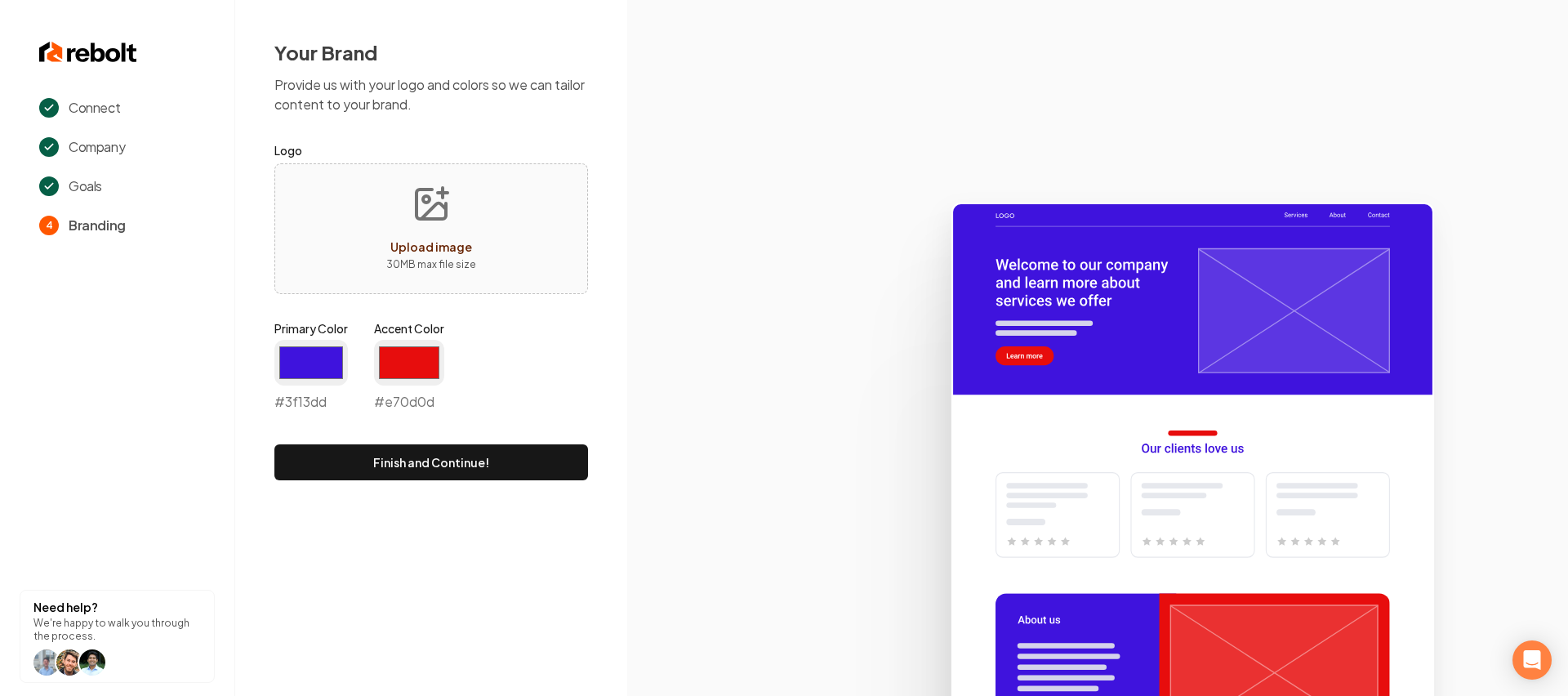
type input "#e70d0d"
click at [628, 354] on icon at bounding box center [1098, 443] width 941 height 507
click at [433, 470] on button "Finish and Continue!" at bounding box center [431, 462] width 314 height 36
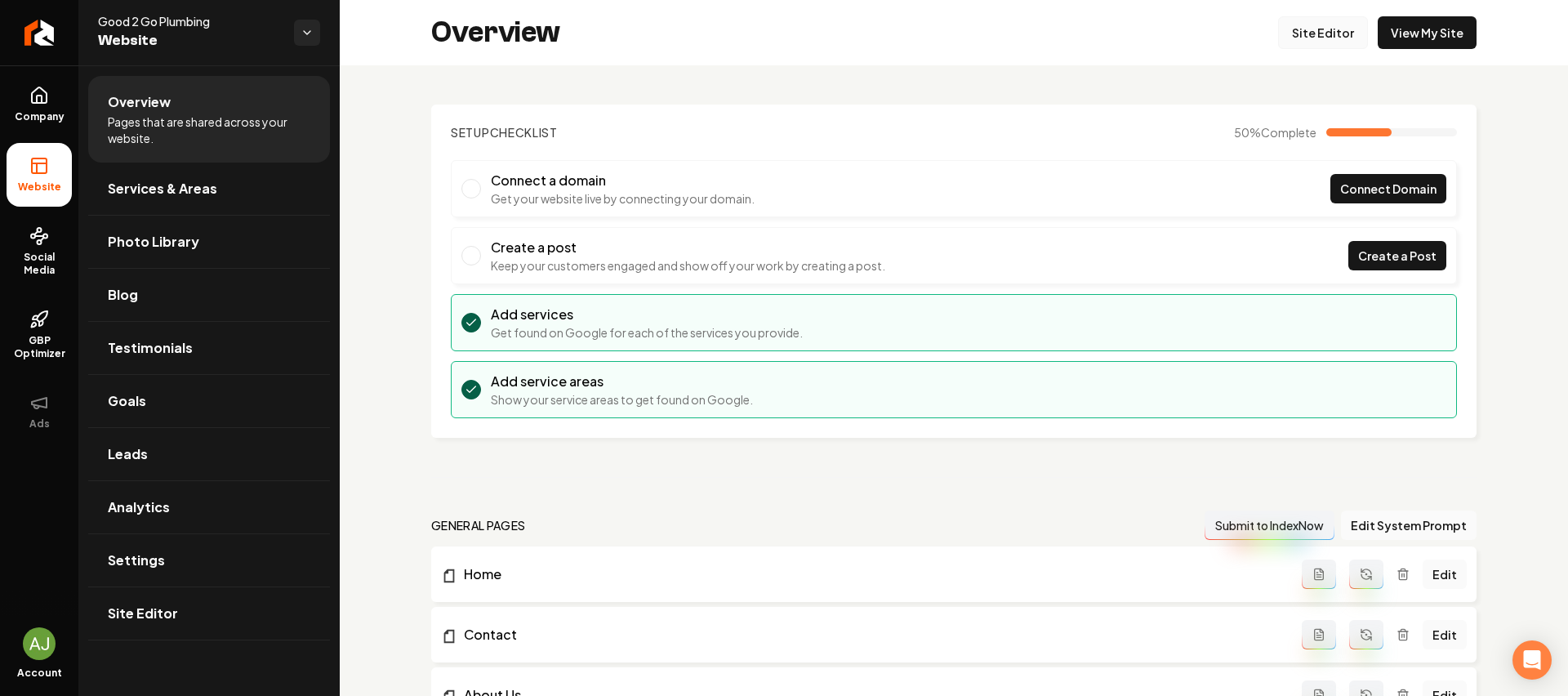
click at [1322, 36] on link "Site Editor" at bounding box center [1323, 33] width 90 height 33
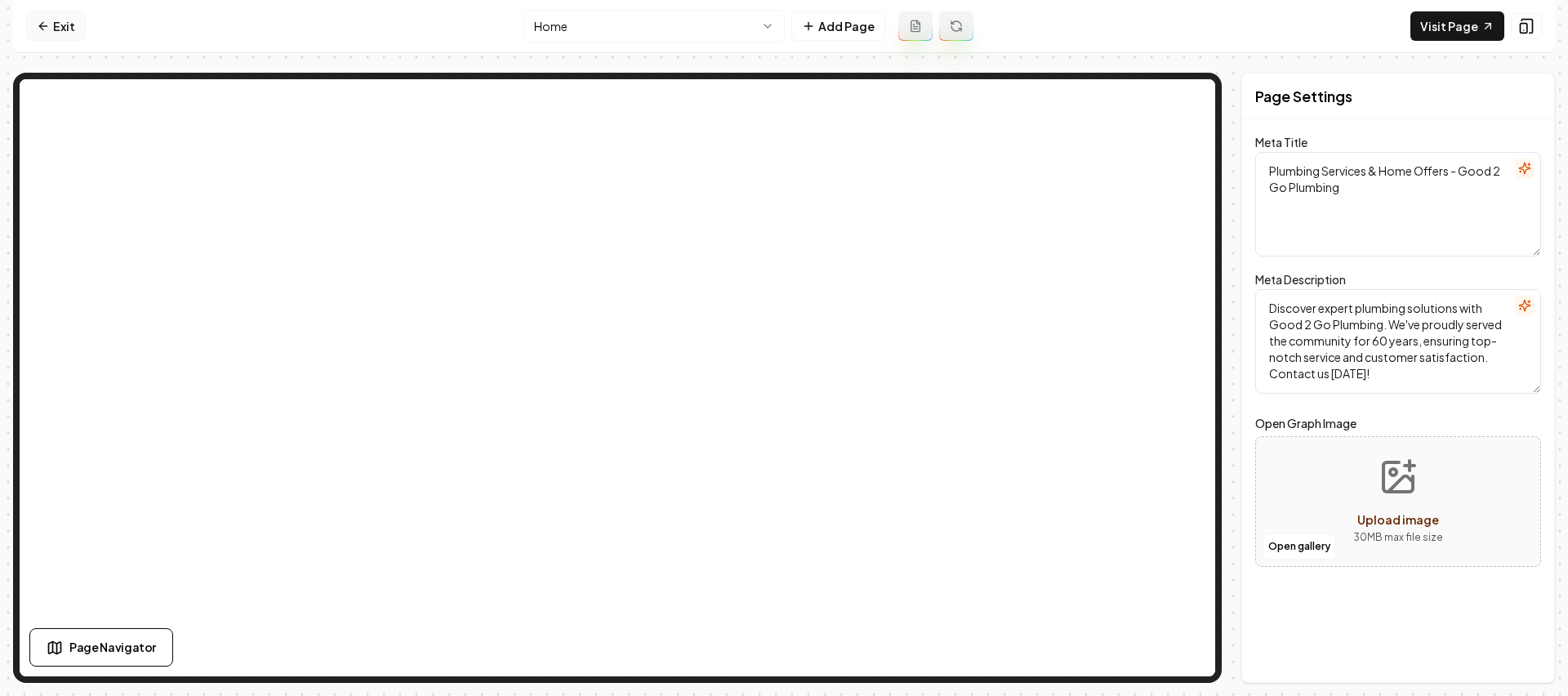
click at [57, 21] on link "Exit" at bounding box center [55, 27] width 59 height 30
